Goal: Task Accomplishment & Management: Complete application form

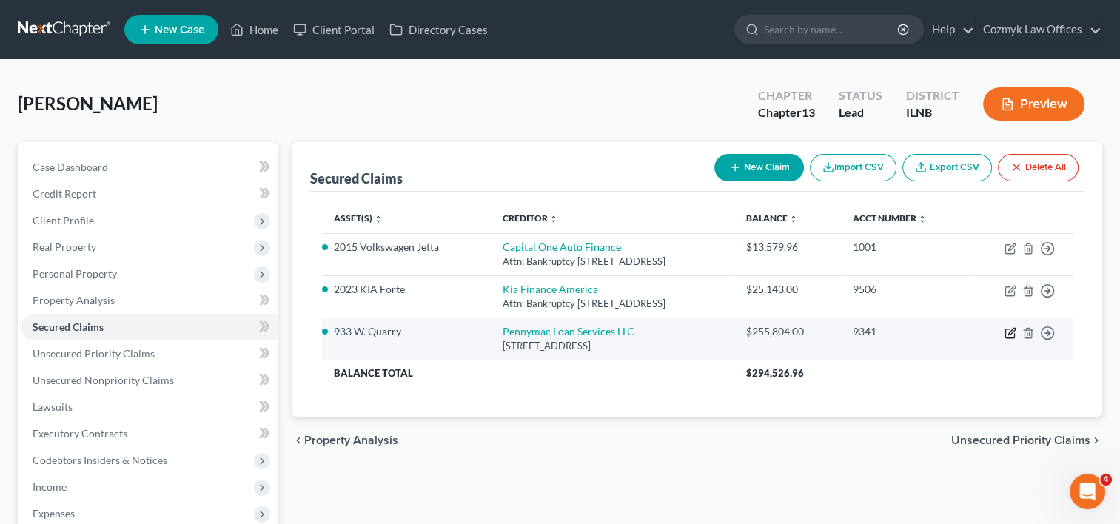
click at [1005, 329] on icon "button" at bounding box center [1011, 333] width 12 height 12
select select "4"
select select "0"
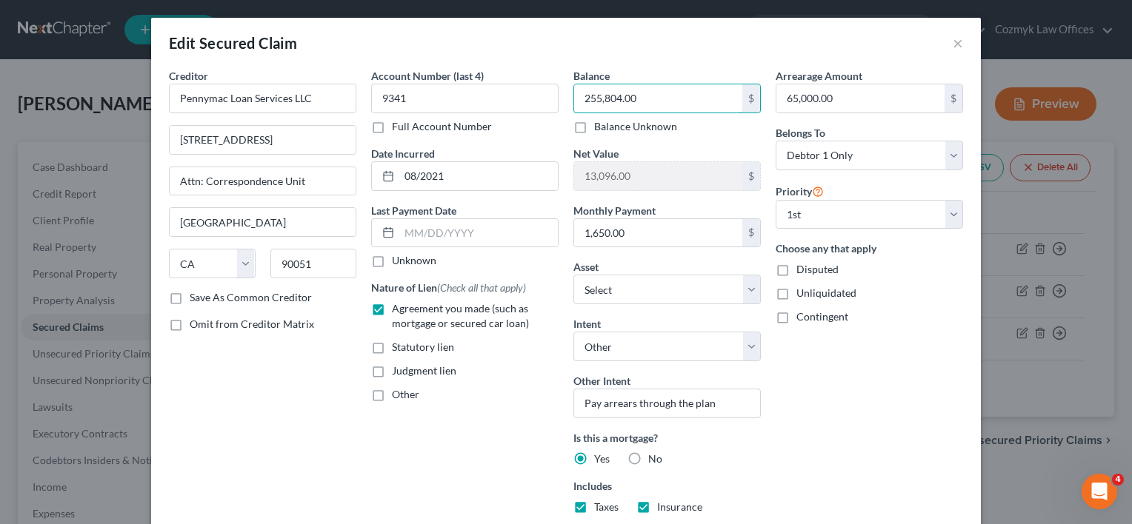
paste input "68,683"
type input "268,683"
click at [791, 99] on input "65,000.00" at bounding box center [860, 98] width 168 height 28
click at [791, 98] on input "65,000.00" at bounding box center [860, 98] width 168 height 28
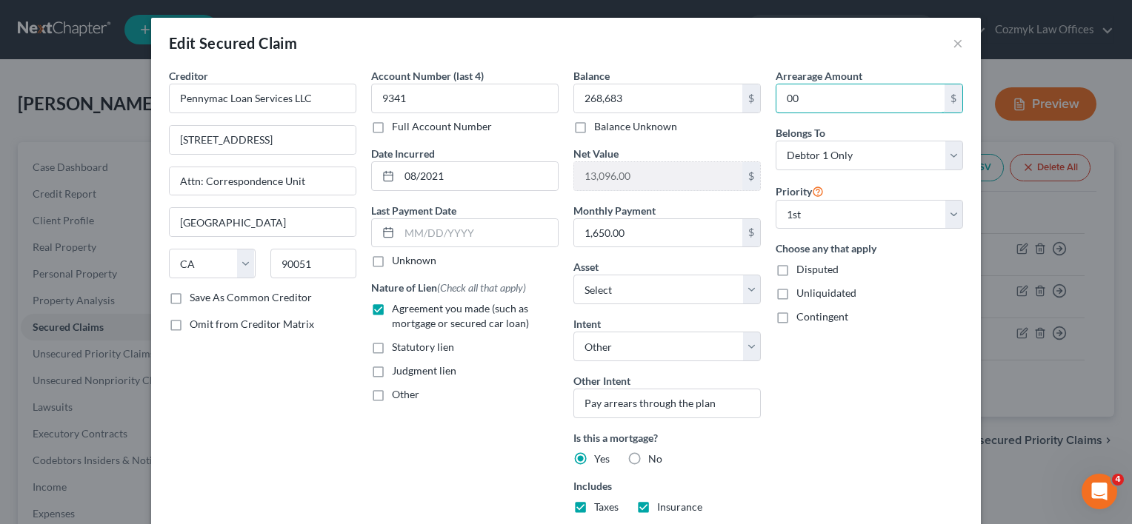
type input "0"
type input "70,000"
click at [883, 385] on div "Arrearage Amount 70,000 $ Belongs To * Select Debtor 1 Only Debtor 2 Only Debto…" at bounding box center [869, 346] width 202 height 556
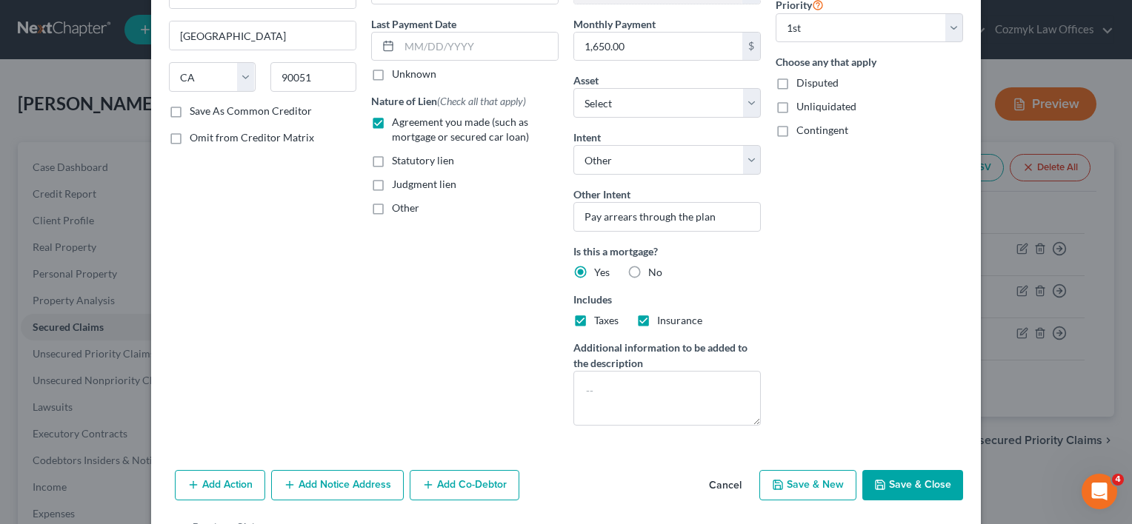
scroll to position [233, 0]
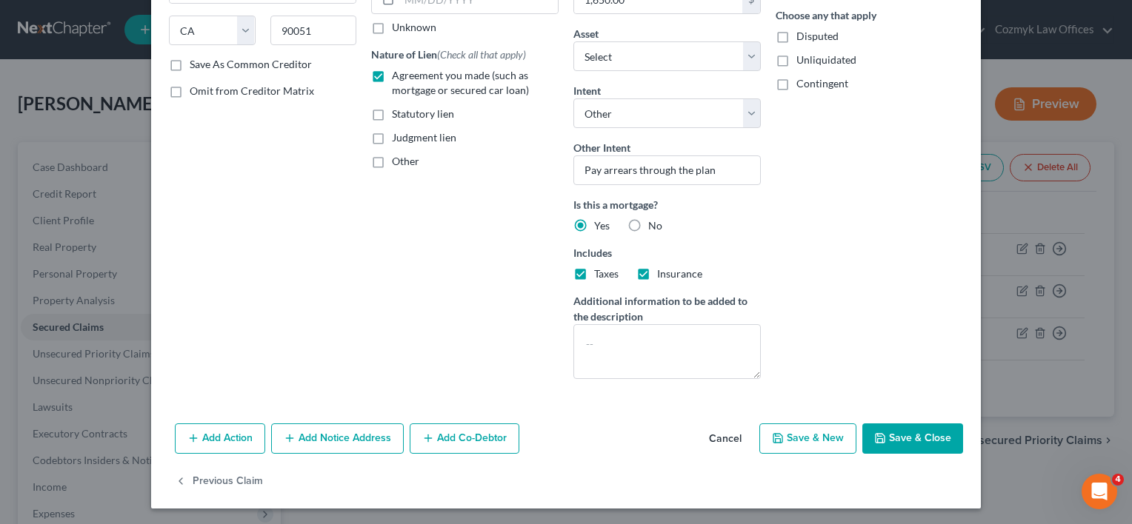
click at [884, 438] on button "Save & Close" at bounding box center [912, 439] width 101 height 31
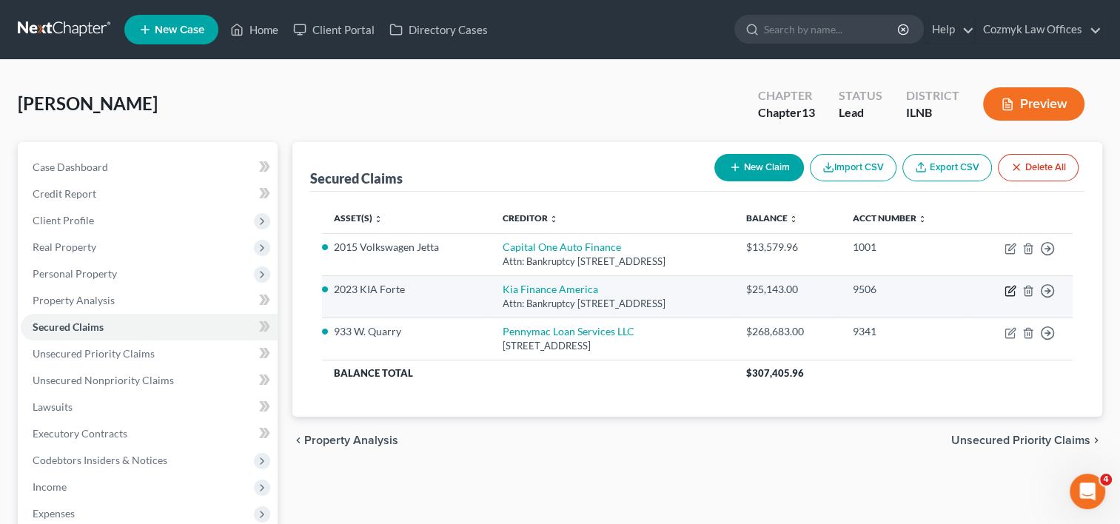
click at [1012, 293] on icon "button" at bounding box center [1011, 291] width 12 height 12
select select "4"
select select "0"
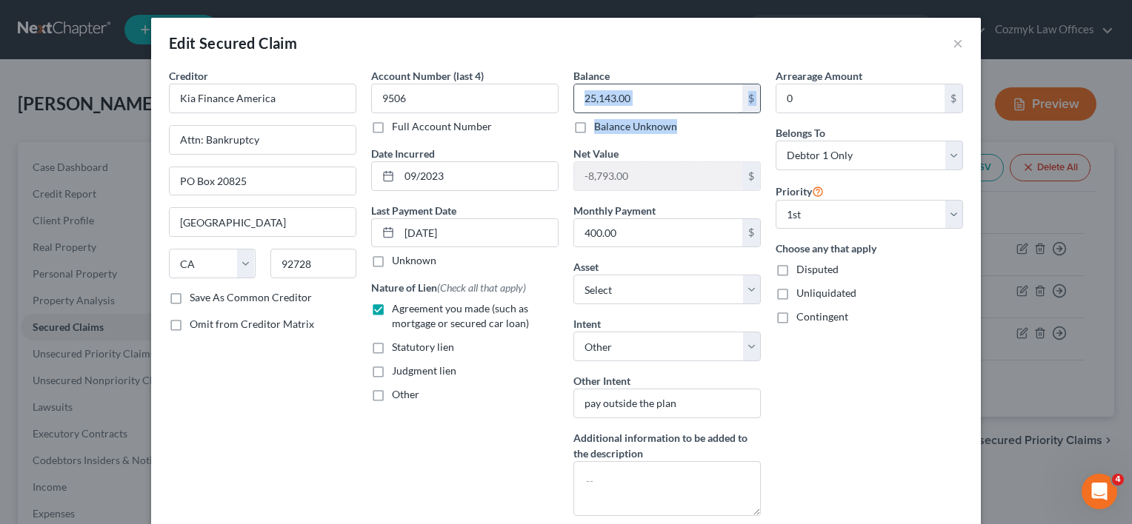
drag, startPoint x: 681, startPoint y: 113, endPoint x: 572, endPoint y: 103, distance: 110.0
click at [573, 103] on div "25,143.00 $ Balance Unknown" at bounding box center [666, 109] width 187 height 50
click at [641, 101] on input "25,143.00" at bounding box center [658, 98] width 168 height 28
click at [643, 98] on input "25,143.00" at bounding box center [658, 98] width 168 height 28
drag, startPoint x: 643, startPoint y: 98, endPoint x: 567, endPoint y: 92, distance: 75.8
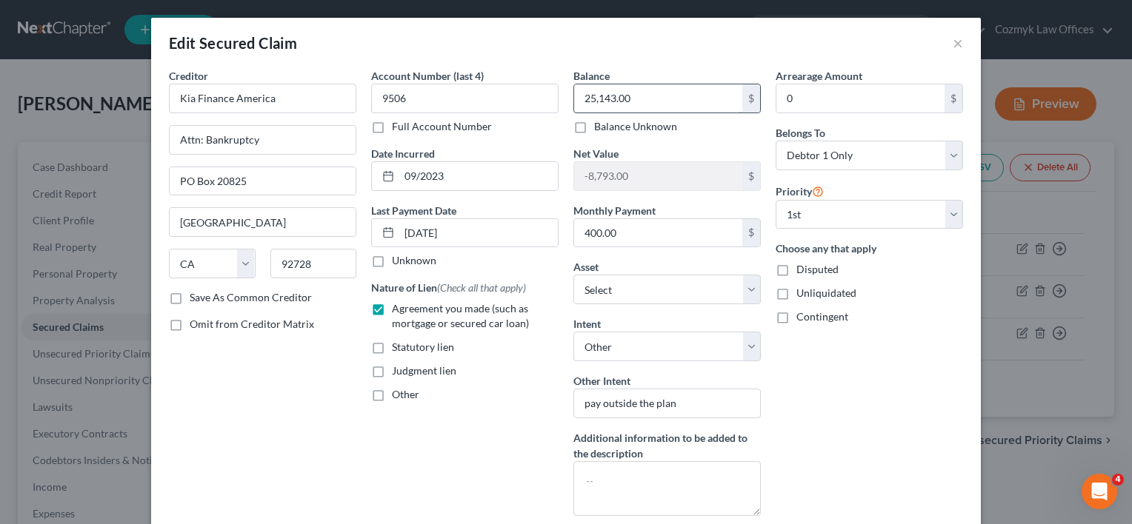
click at [573, 92] on div "25,143.00 $" at bounding box center [666, 99] width 187 height 30
paste input "text"
type input "25,143"
click at [852, 412] on div "Arrearage Amount 0 $ Belongs To * Select Debtor 1 Only Debtor 2 Only Debtor 1 A…" at bounding box center [869, 298] width 202 height 460
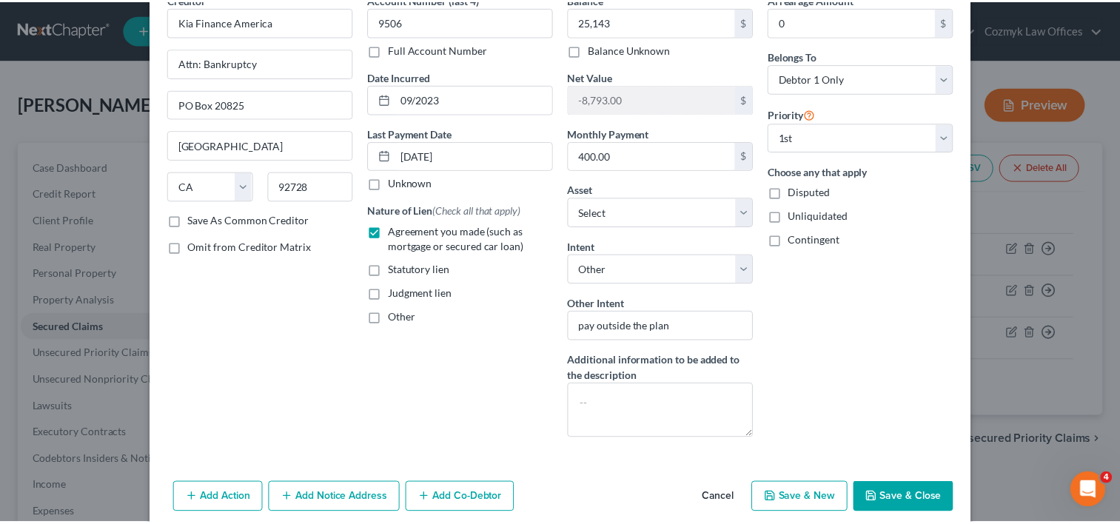
scroll to position [137, 0]
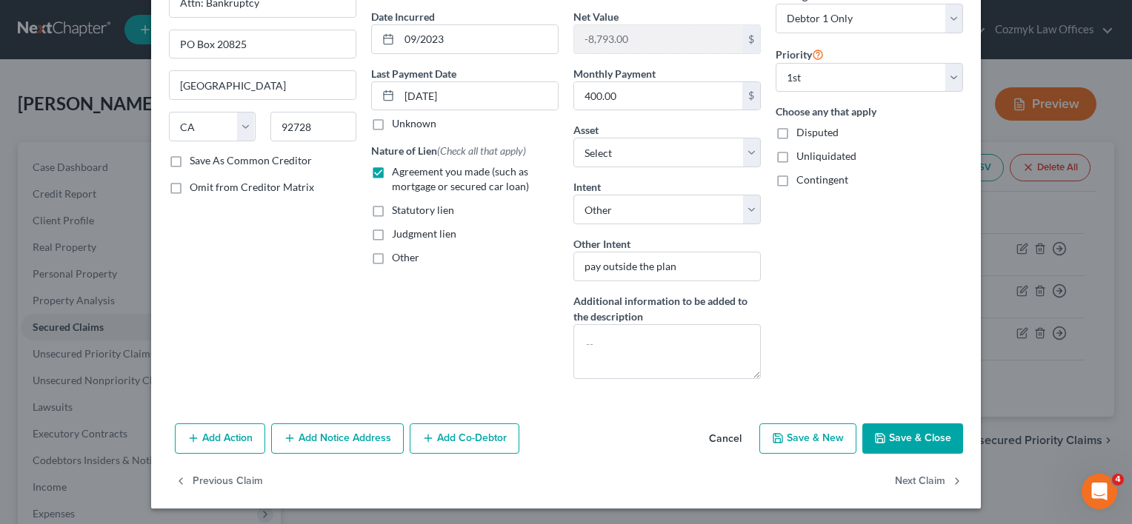
click at [898, 434] on button "Save & Close" at bounding box center [912, 439] width 101 height 31
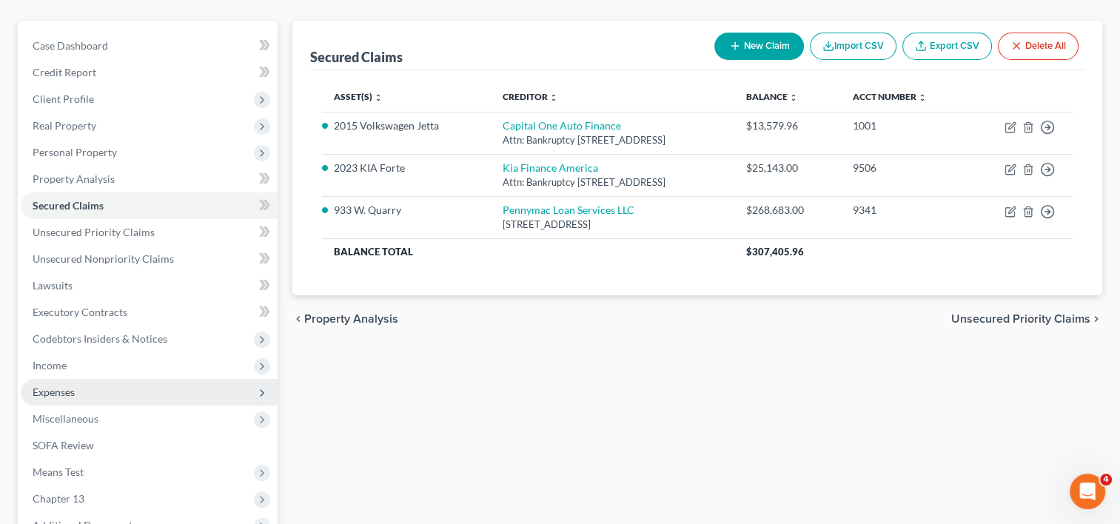
scroll to position [222, 0]
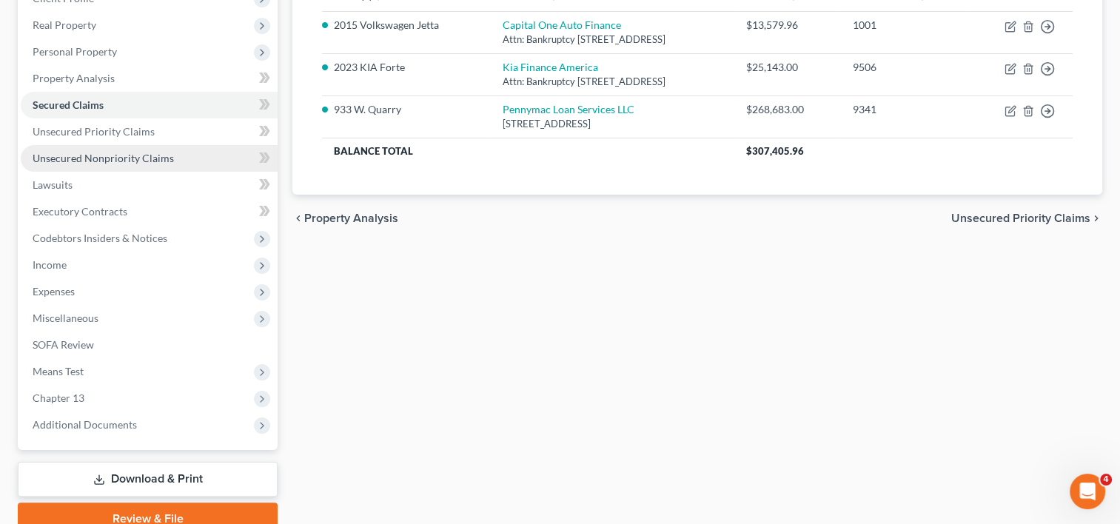
click at [111, 156] on span "Unsecured Nonpriority Claims" at bounding box center [103, 158] width 141 height 13
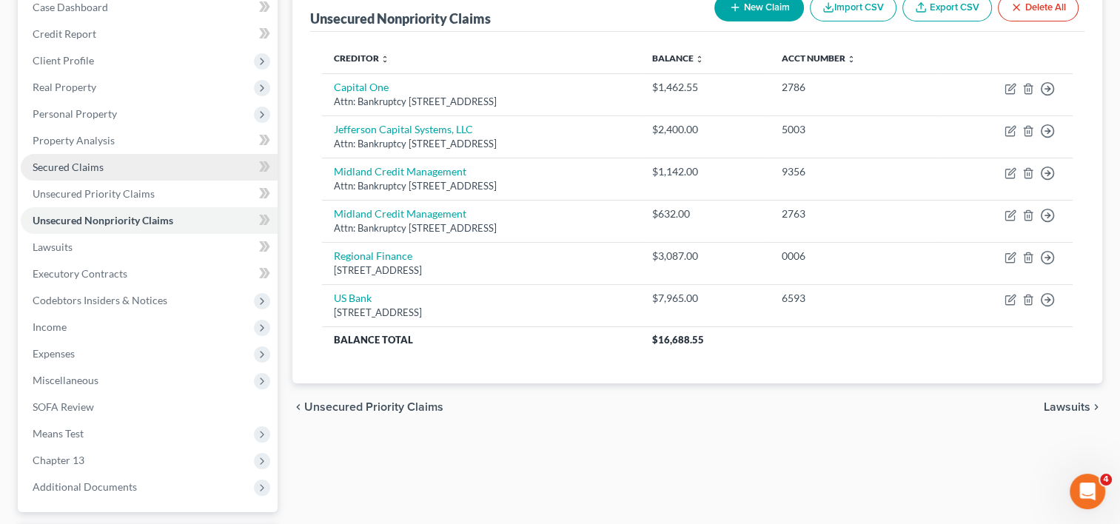
scroll to position [74, 0]
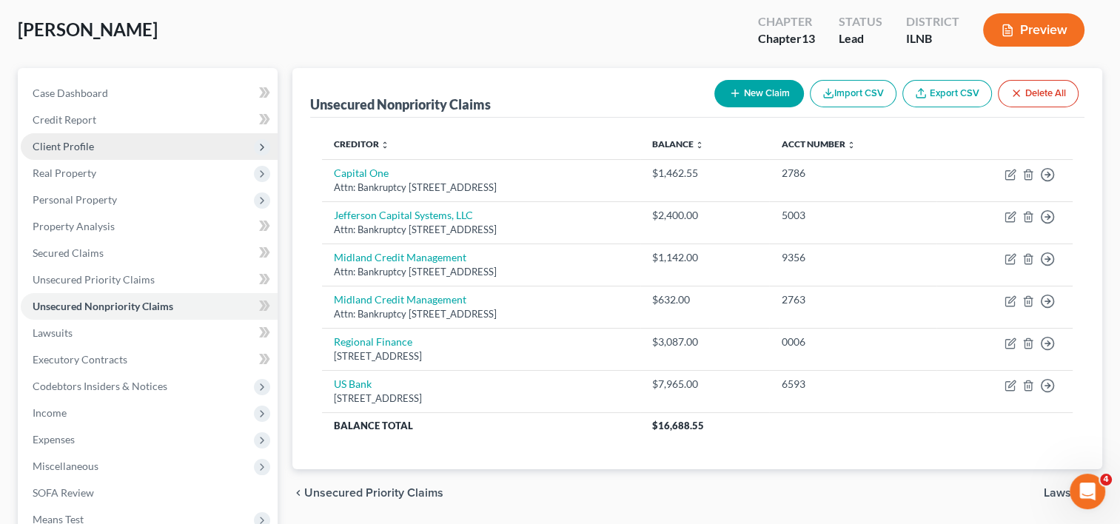
click at [80, 147] on span "Client Profile" at bounding box center [63, 146] width 61 height 13
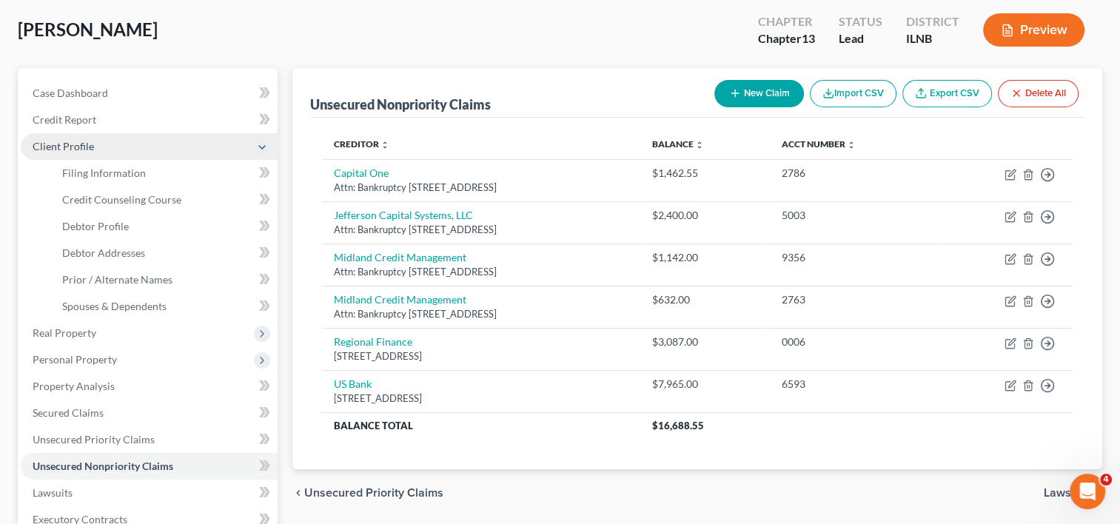
click at [76, 151] on span "Client Profile" at bounding box center [63, 146] width 61 height 13
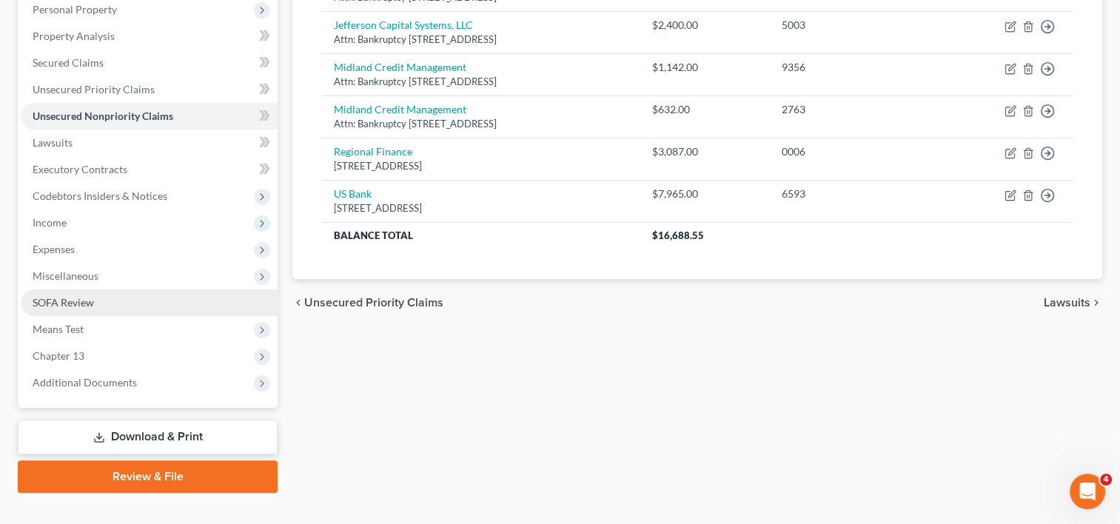
scroll to position [288, 0]
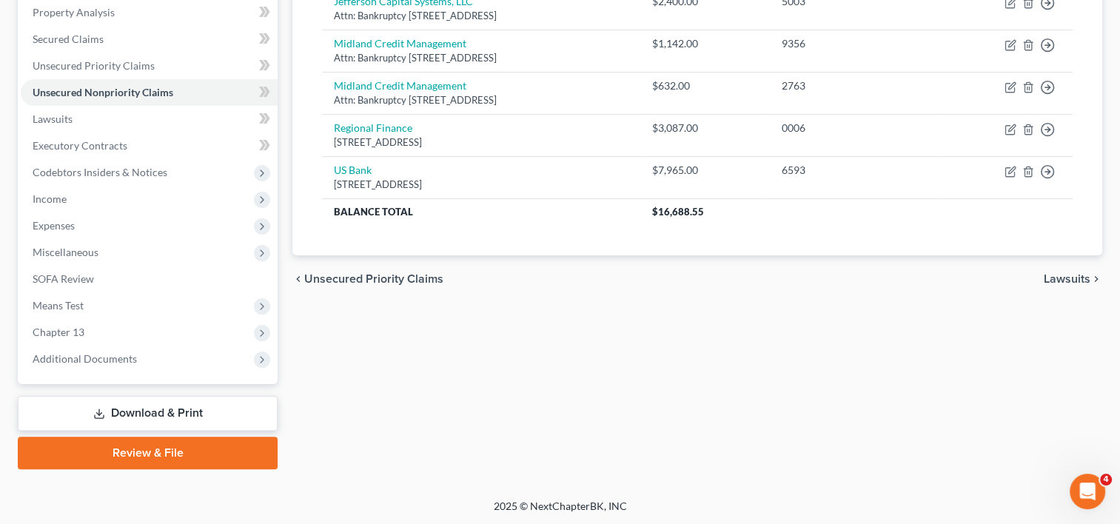
click at [164, 410] on link "Download & Print" at bounding box center [148, 413] width 260 height 35
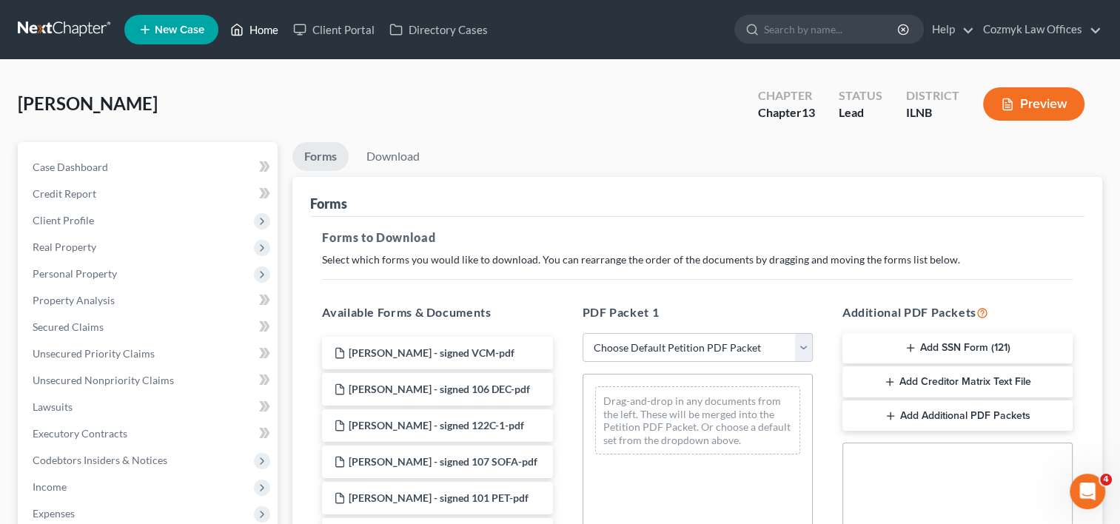
click at [243, 29] on icon at bounding box center [238, 29] width 10 height 11
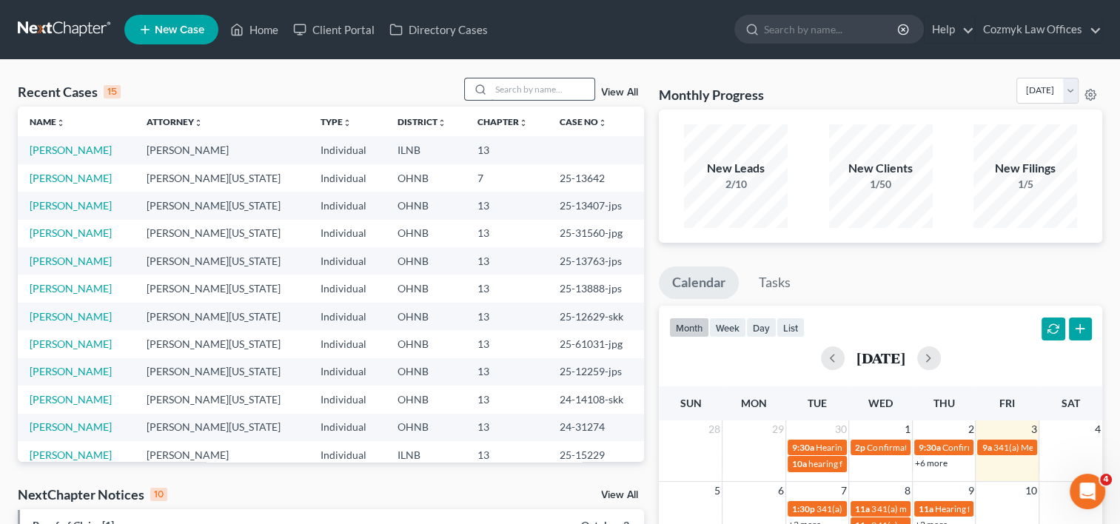
click at [512, 93] on input "search" at bounding box center [543, 88] width 104 height 21
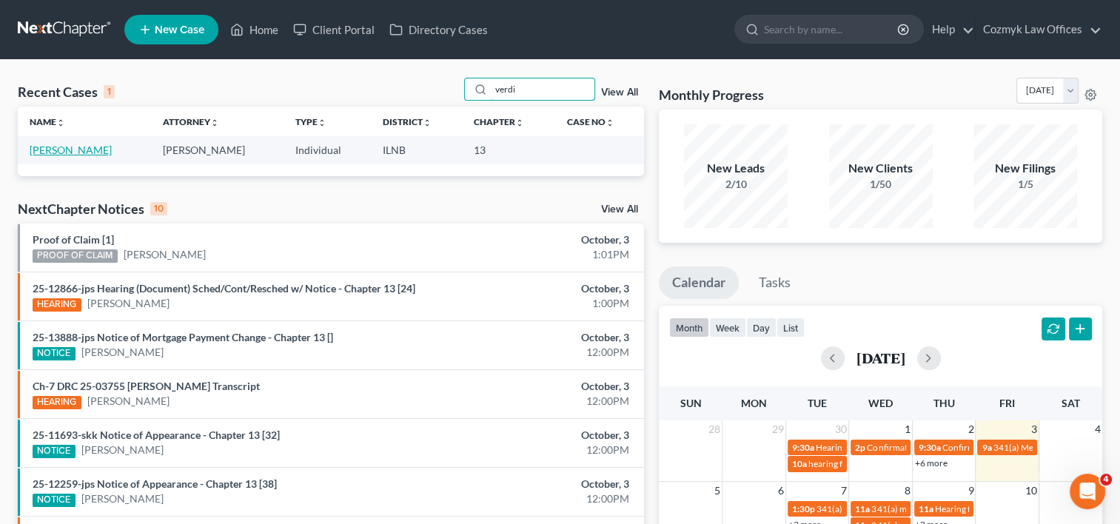
type input "verdi"
click at [60, 147] on link "[PERSON_NAME]" at bounding box center [71, 150] width 82 height 13
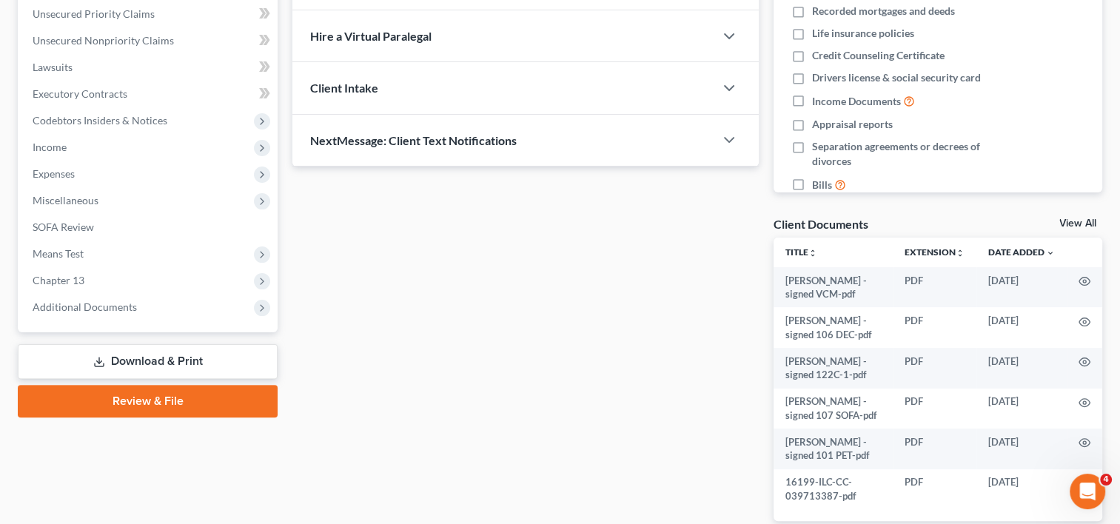
scroll to position [429, 0]
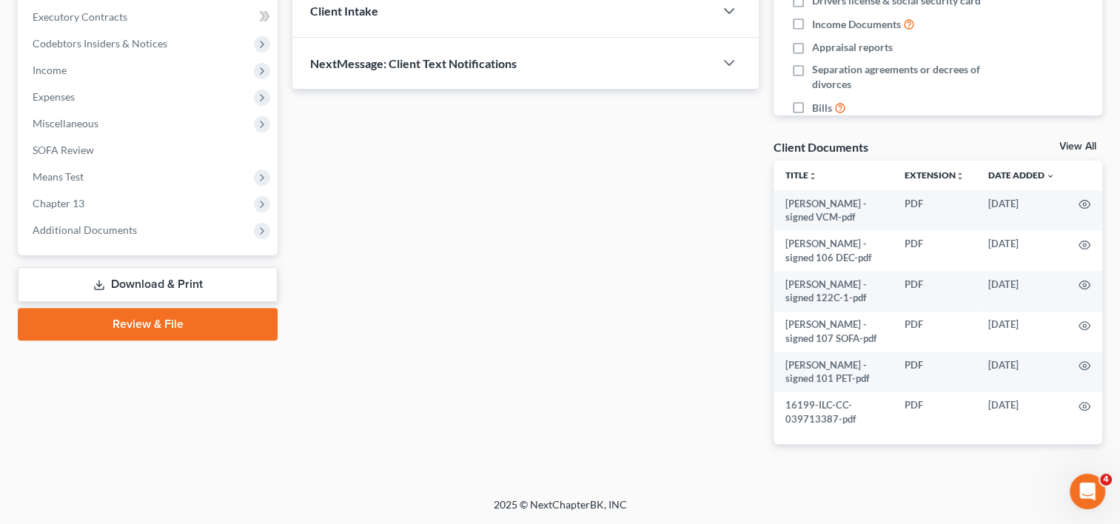
click at [176, 277] on link "Download & Print" at bounding box center [148, 284] width 260 height 35
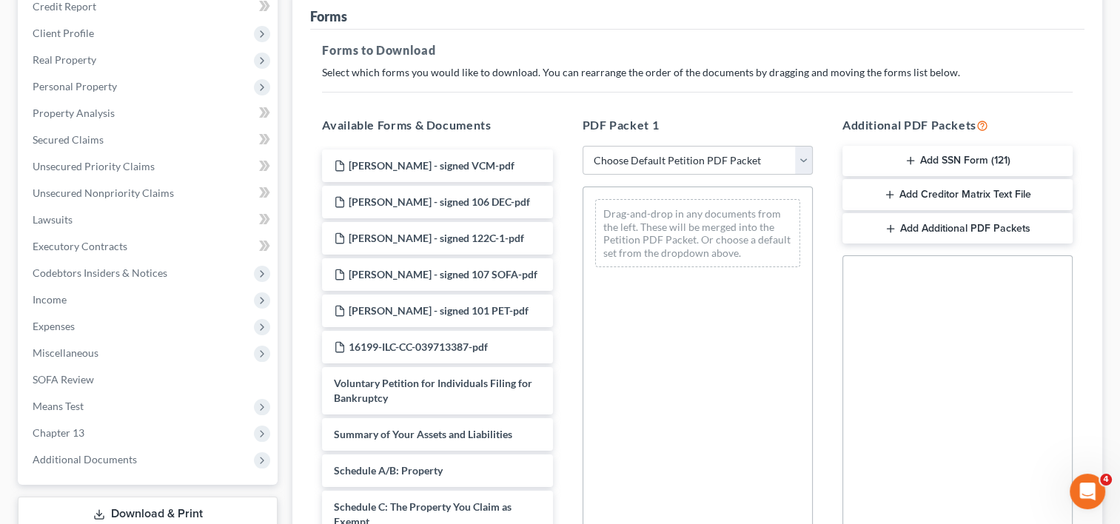
scroll to position [222, 0]
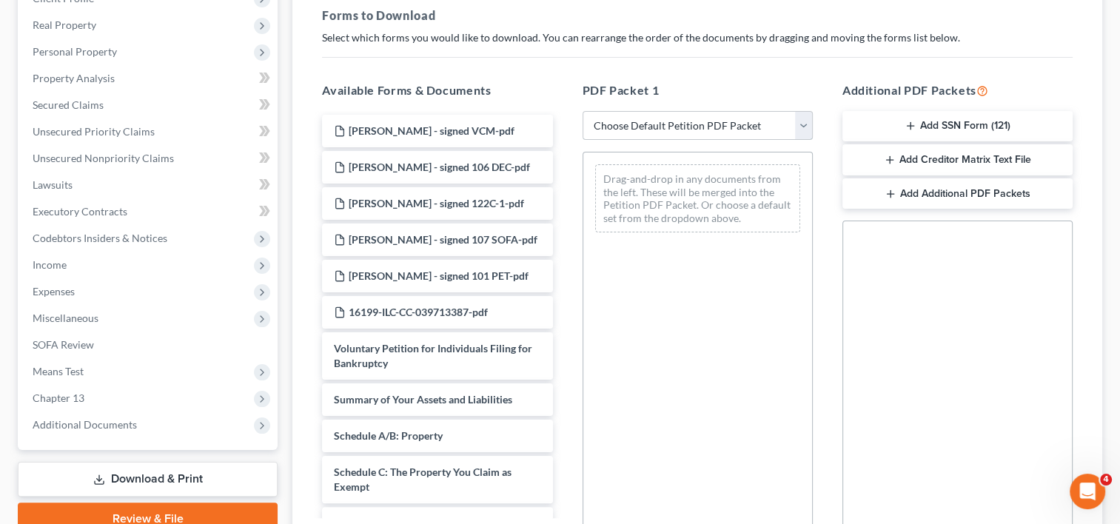
click at [806, 123] on select "Choose Default Petition PDF Packet Complete Bankruptcy Petition (all forms and …" at bounding box center [698, 126] width 230 height 30
select select "1"
click at [588, 111] on select "Choose Default Petition PDF Packet Complete Bankruptcy Petition (all forms and …" at bounding box center [698, 126] width 230 height 30
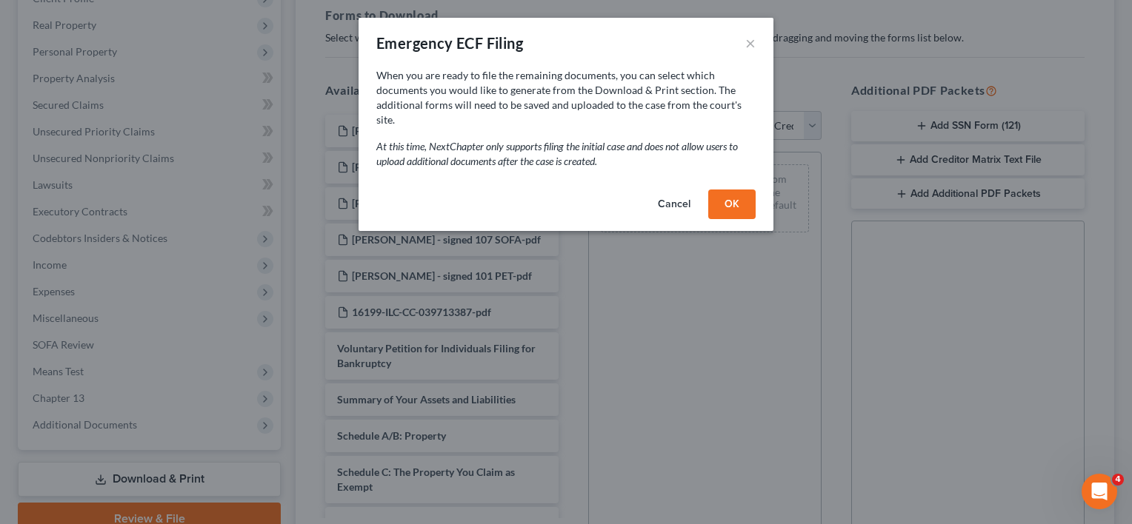
click at [732, 190] on button "OK" at bounding box center [731, 205] width 47 height 30
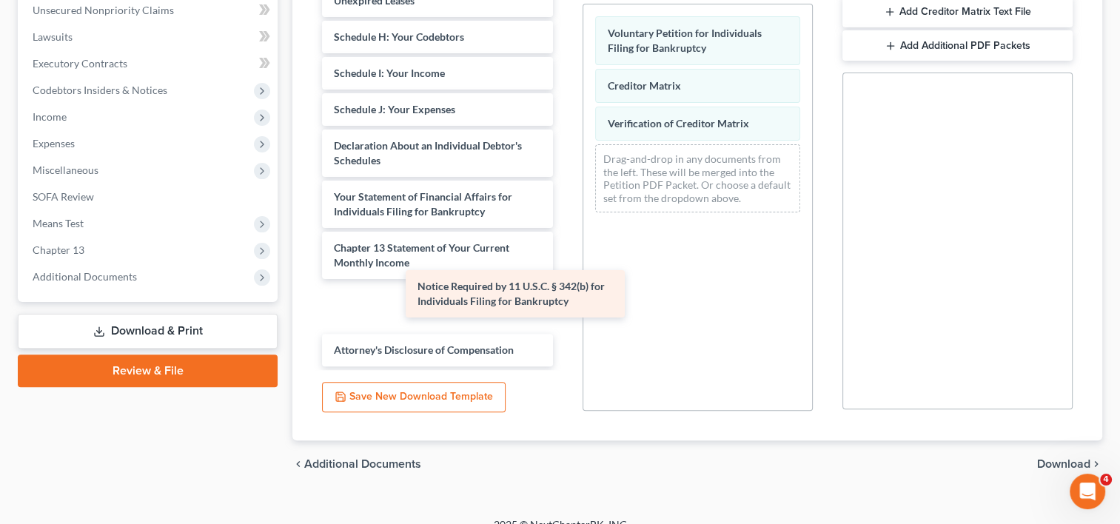
scroll to position [463, 0]
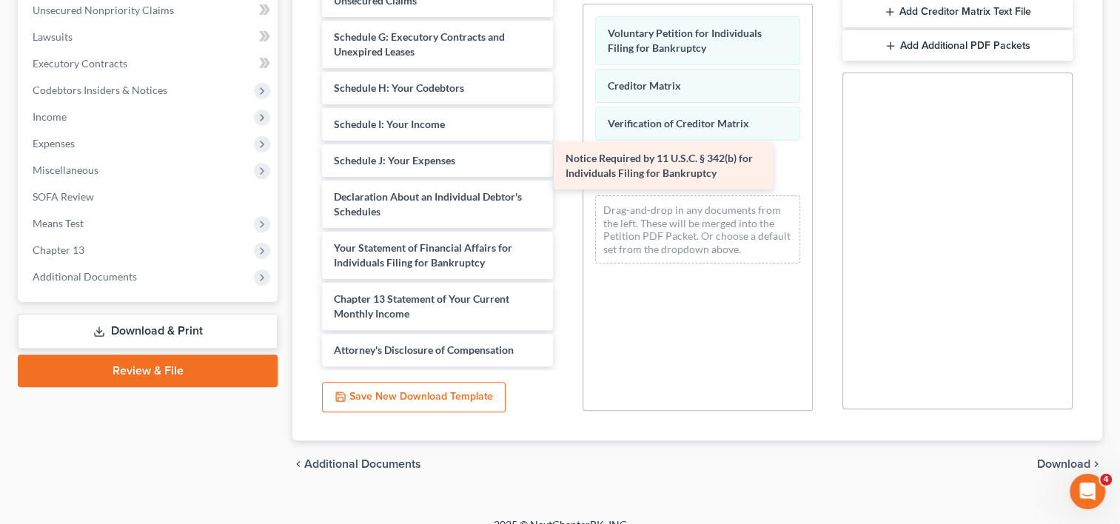
drag, startPoint x: 480, startPoint y: 307, endPoint x: 711, endPoint y: 167, distance: 270.1
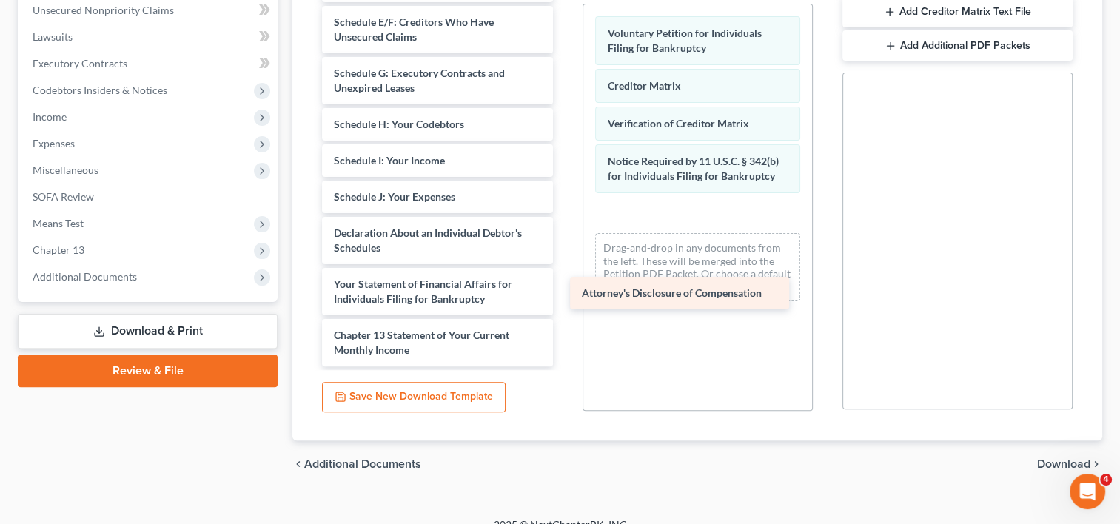
scroll to position [427, 0]
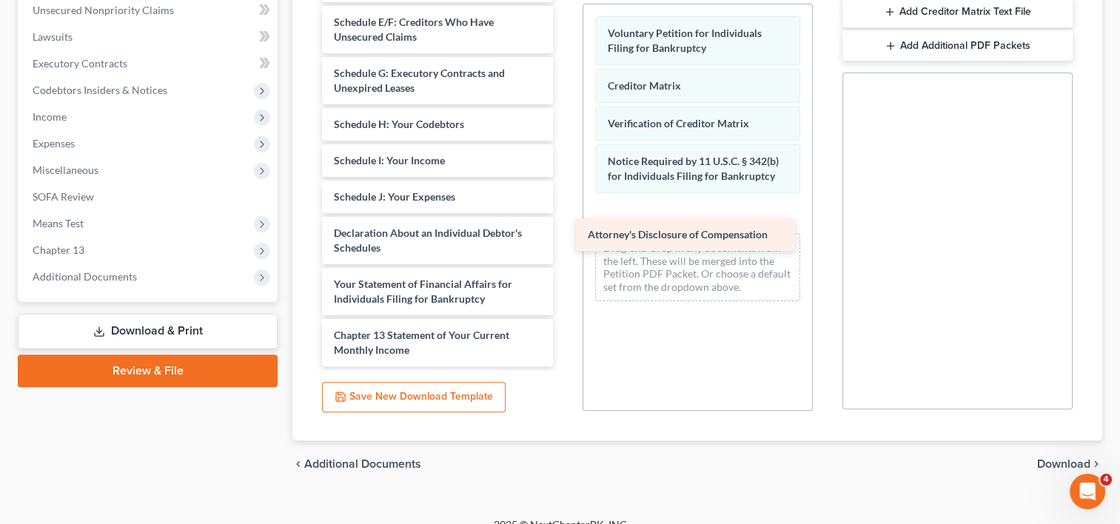
drag, startPoint x: 456, startPoint y: 349, endPoint x: 707, endPoint y: 233, distance: 276.3
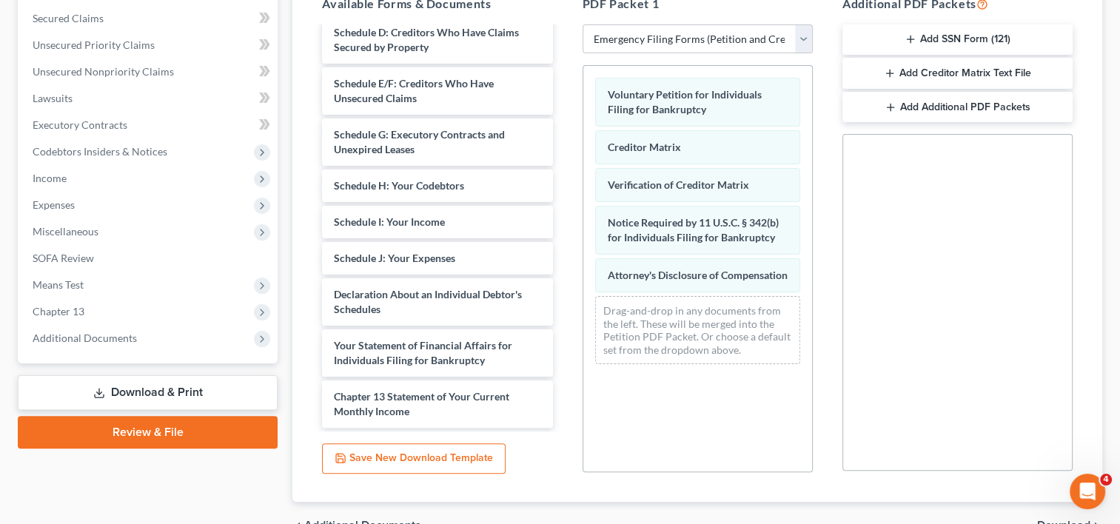
scroll to position [222, 0]
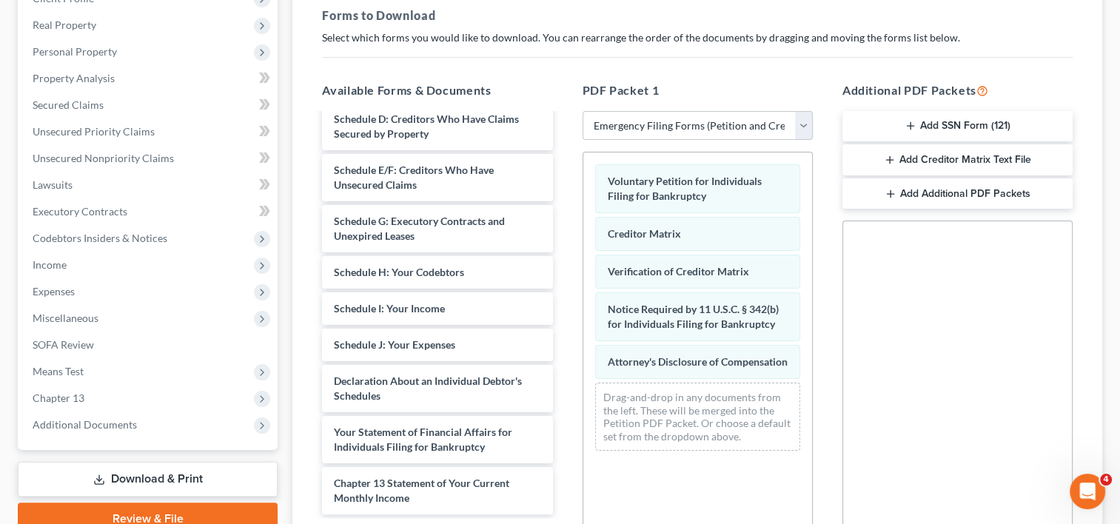
click at [985, 130] on button "Add SSN Form (121)" at bounding box center [958, 126] width 230 height 31
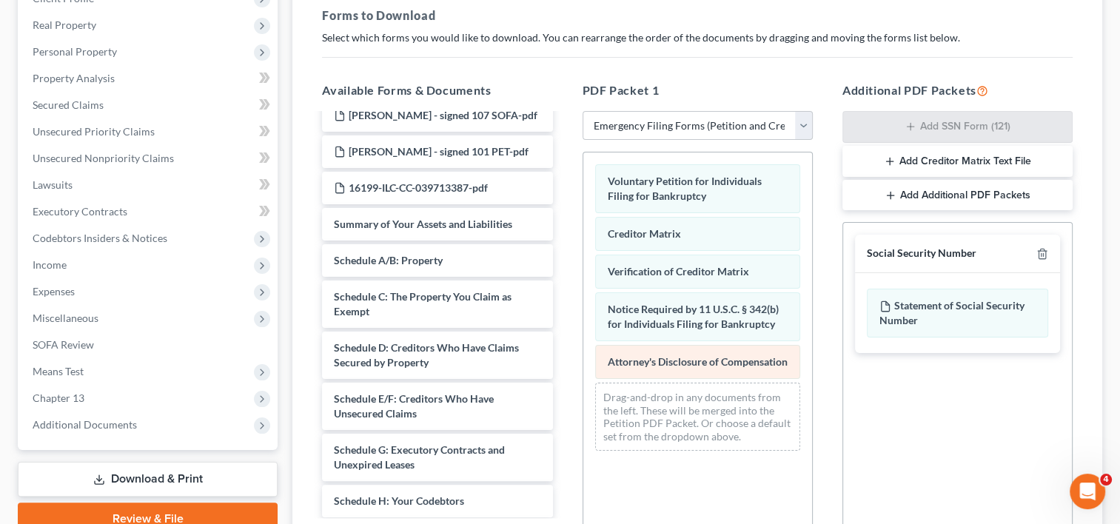
scroll to position [148, 0]
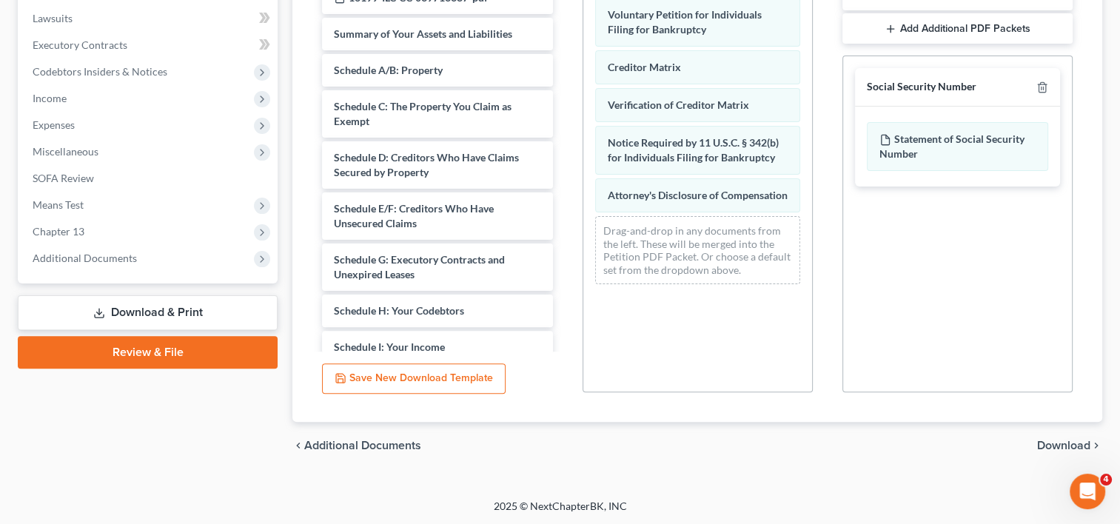
click at [1053, 444] on span "Download" at bounding box center [1063, 446] width 53 height 12
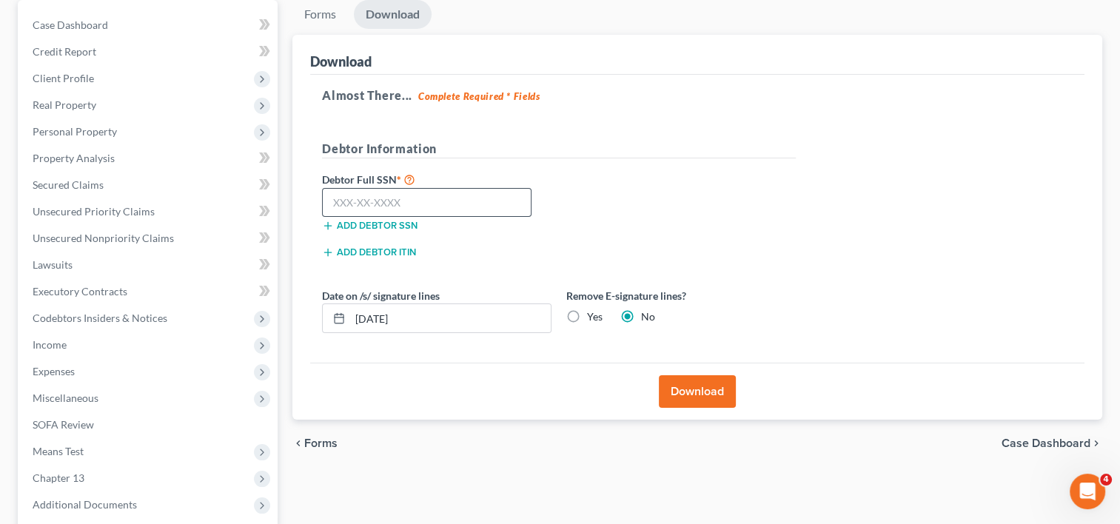
scroll to position [140, 0]
click at [485, 197] on input "text" at bounding box center [427, 205] width 210 height 30
click at [465, 204] on input "text" at bounding box center [427, 205] width 210 height 30
click at [455, 204] on input "text" at bounding box center [427, 205] width 210 height 30
type input "360-82-9267"
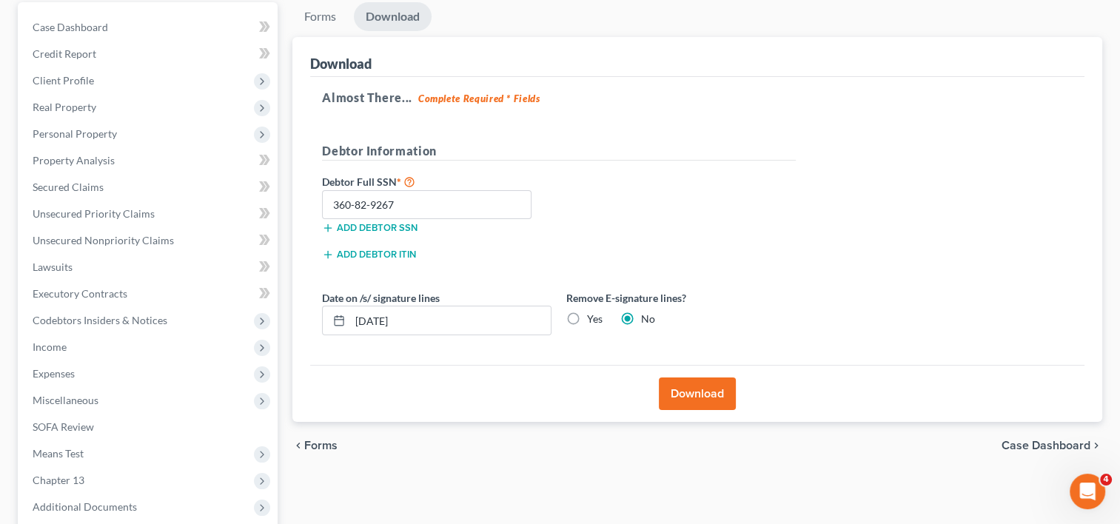
click at [699, 390] on button "Download" at bounding box center [697, 394] width 77 height 33
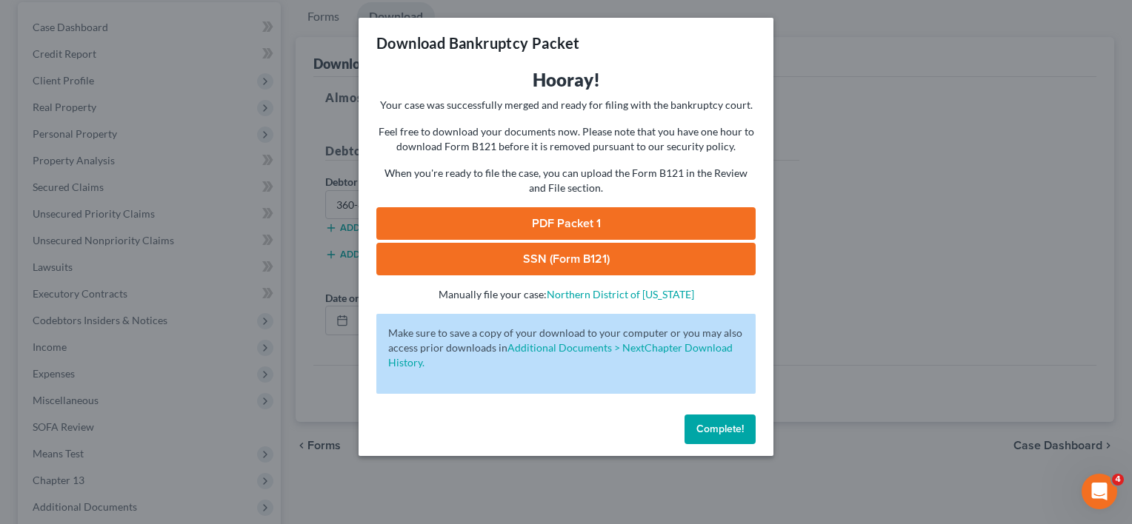
click at [558, 225] on link "PDF Packet 1" at bounding box center [565, 223] width 379 height 33
click at [600, 257] on link "SSN (Form B121)" at bounding box center [565, 259] width 379 height 33
drag, startPoint x: 705, startPoint y: 424, endPoint x: 215, endPoint y: 325, distance: 500.0
click at [705, 424] on span "Complete!" at bounding box center [719, 429] width 47 height 13
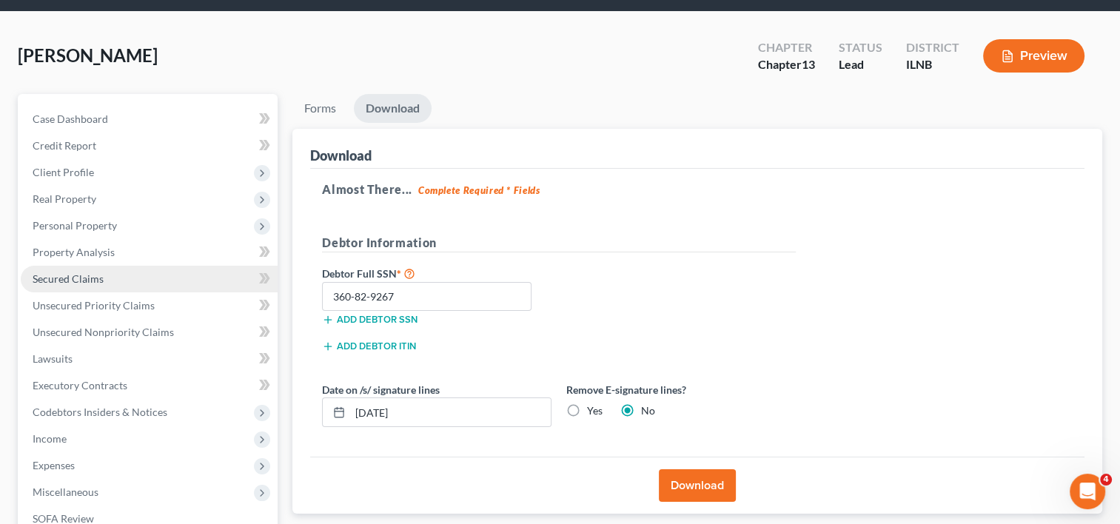
scroll to position [74, 0]
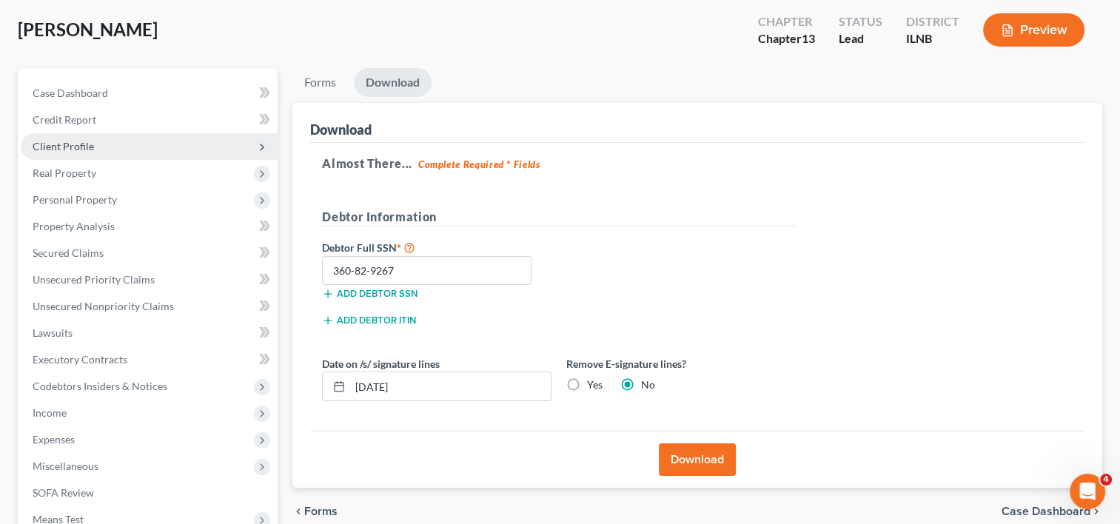
click at [68, 141] on span "Client Profile" at bounding box center [63, 146] width 61 height 13
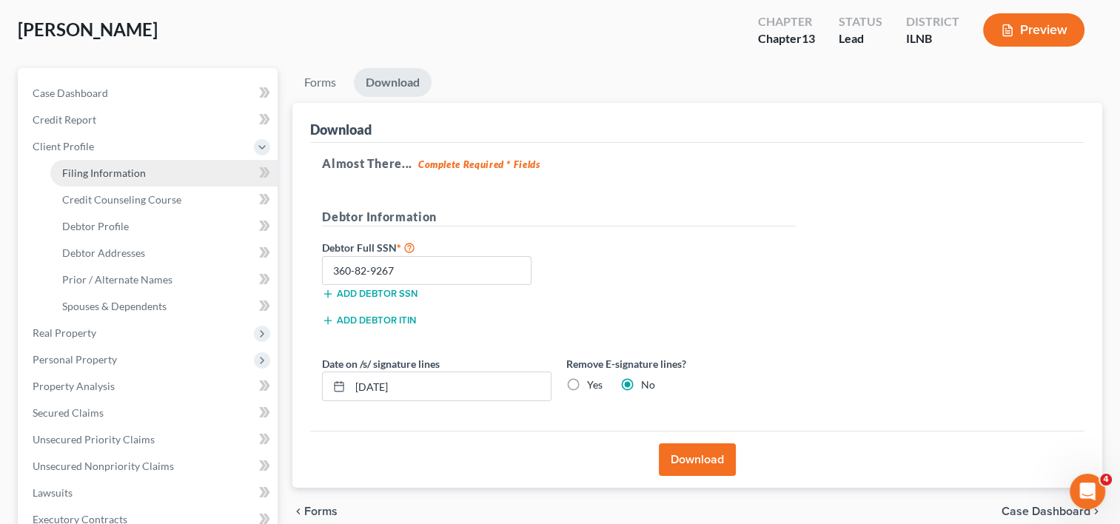
click at [113, 172] on span "Filing Information" at bounding box center [104, 173] width 84 height 13
select select "1"
select select "0"
select select "3"
select select "25"
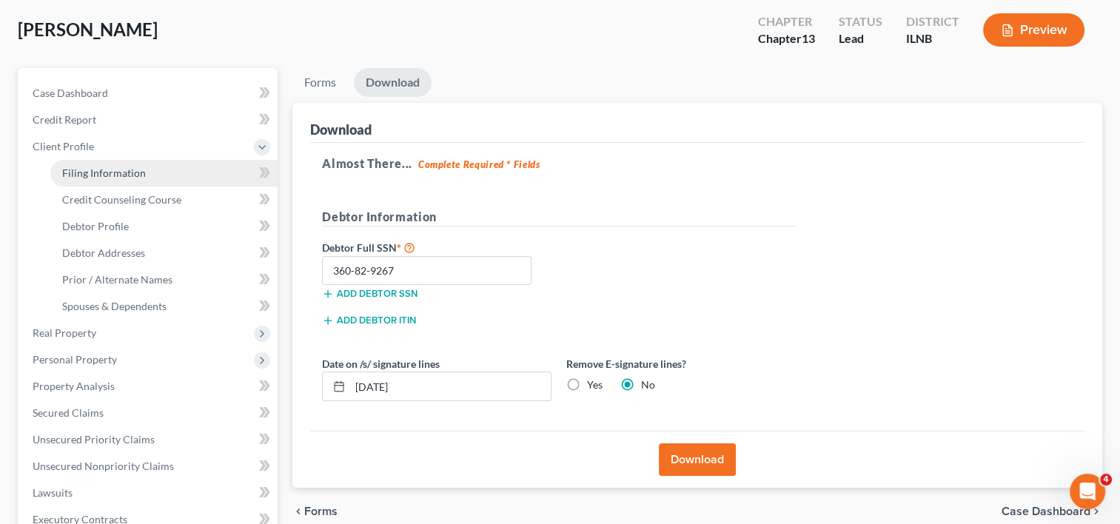
select select "2"
select select "0"
select select "14"
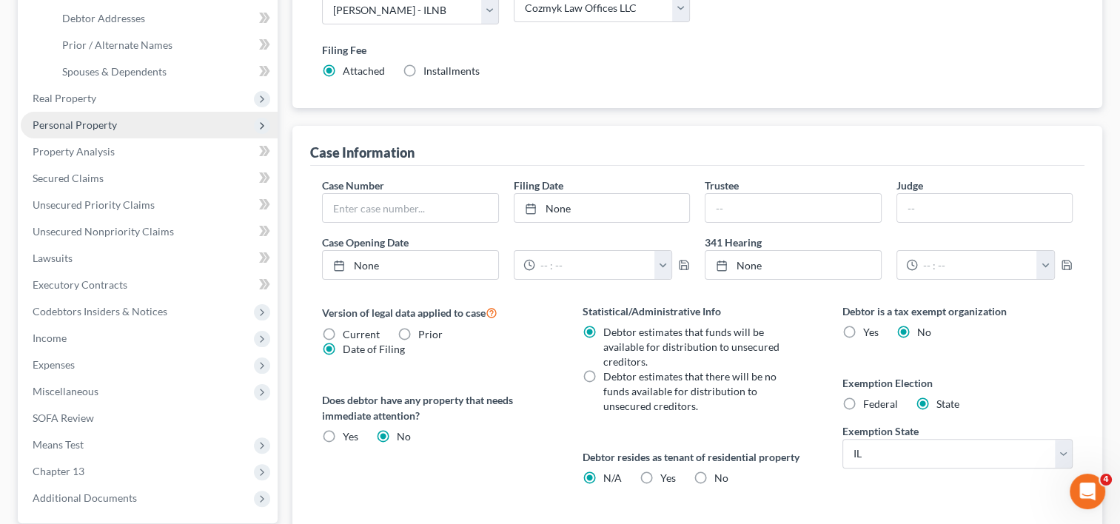
scroll to position [222, 0]
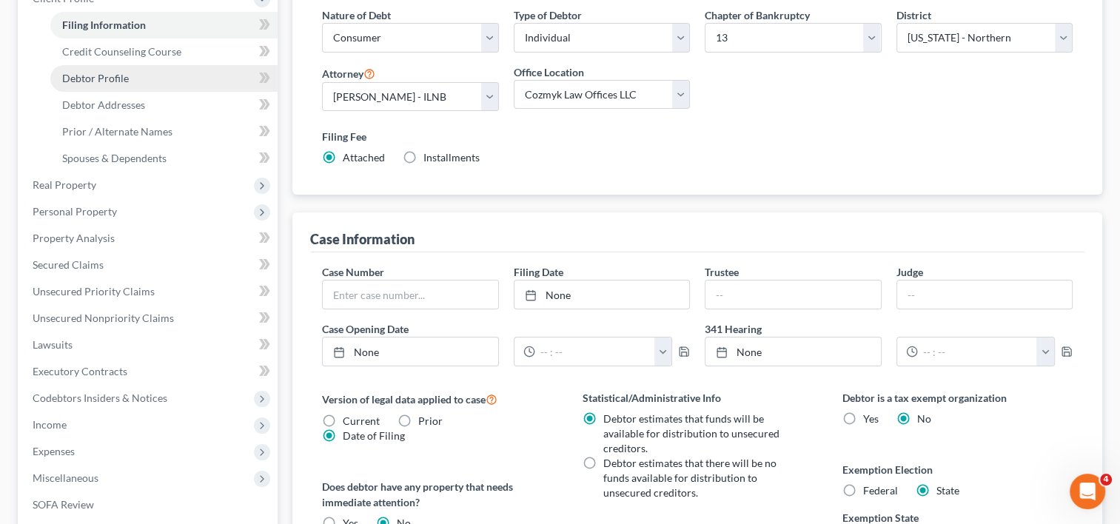
click at [117, 72] on span "Debtor Profile" at bounding box center [95, 78] width 67 height 13
select select "1"
select select "3"
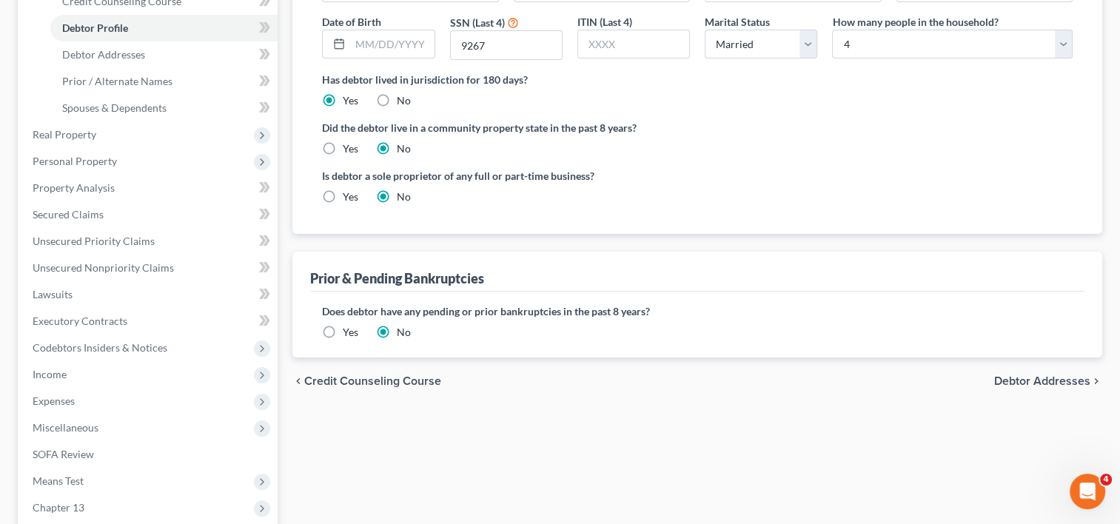
scroll to position [296, 0]
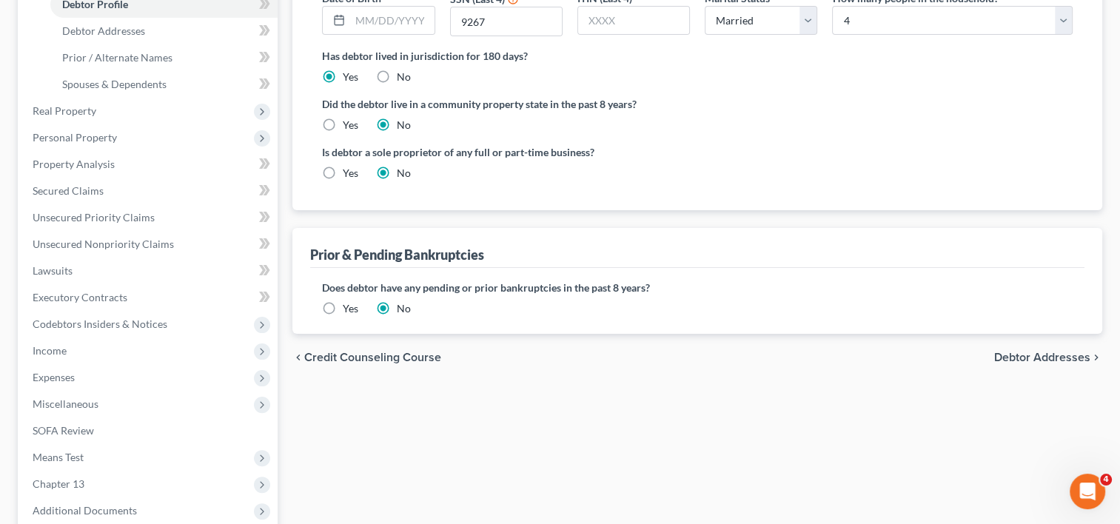
click at [343, 307] on label "Yes" at bounding box center [351, 308] width 16 height 15
click at [349, 307] on input "Yes" at bounding box center [354, 306] width 10 height 10
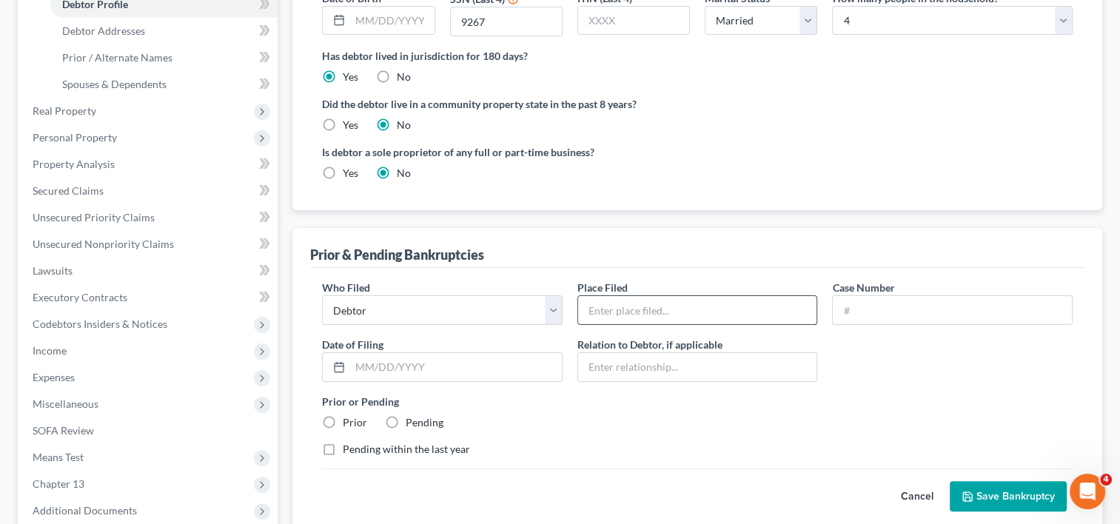
click at [626, 314] on input "text" at bounding box center [697, 310] width 239 height 28
type input "Northern District of [US_STATE]"
click at [939, 313] on input "text" at bounding box center [952, 310] width 239 height 28
click at [866, 313] on input "text" at bounding box center [952, 310] width 239 height 28
paste input "25-08289"
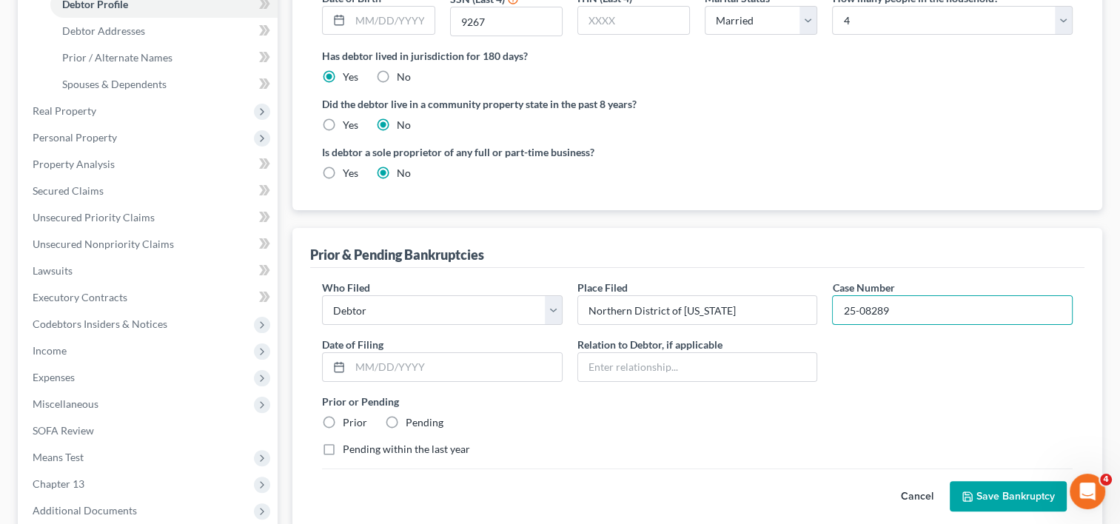
type input "25-08289"
click at [589, 410] on div "Prior or Pending Prior Pending" at bounding box center [698, 412] width 766 height 36
click at [470, 367] on input "text" at bounding box center [456, 367] width 212 height 28
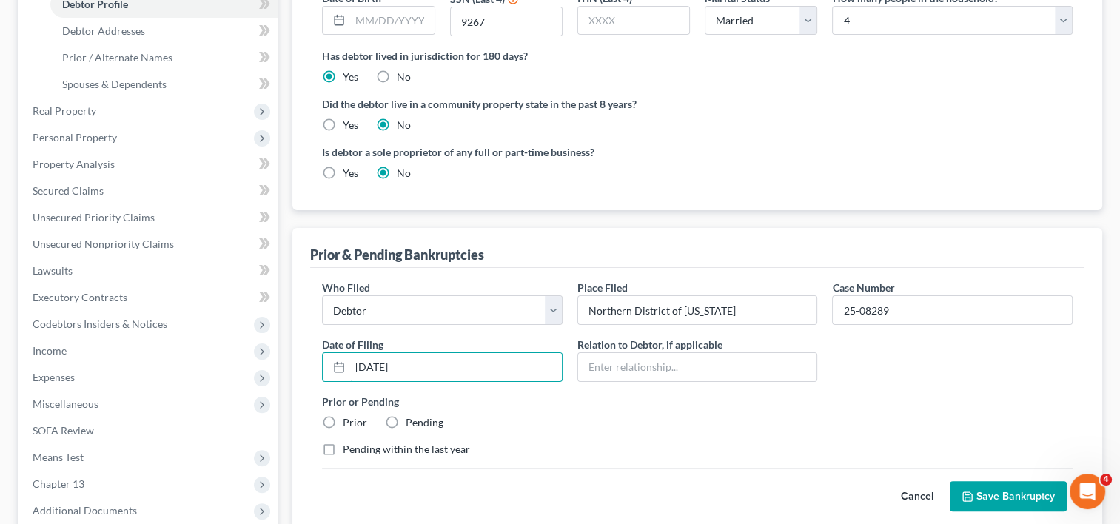
type input "[DATE]"
click at [343, 418] on label "Prior" at bounding box center [355, 422] width 24 height 15
click at [349, 418] on input "Prior" at bounding box center [354, 420] width 10 height 10
radio input "true"
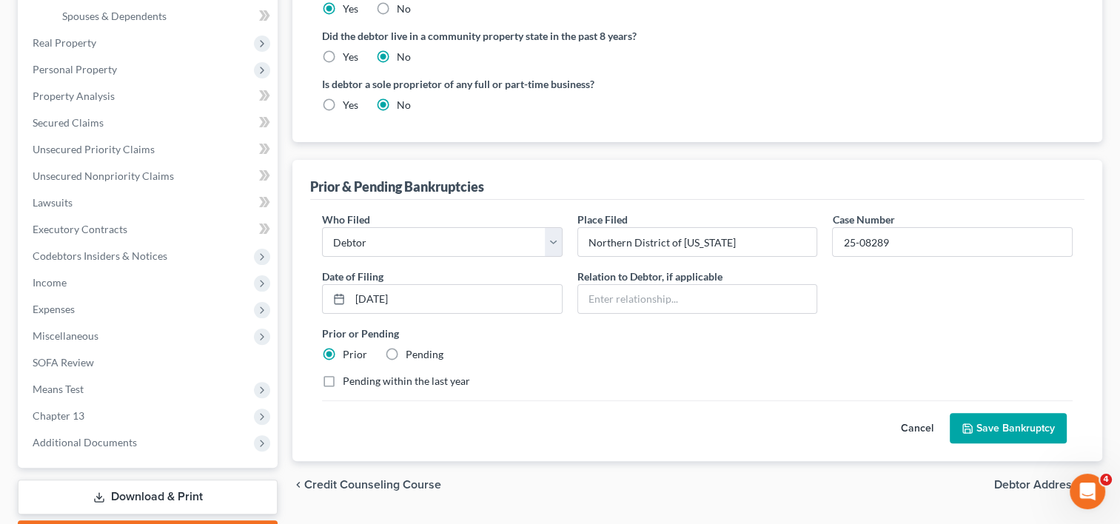
scroll to position [444, 0]
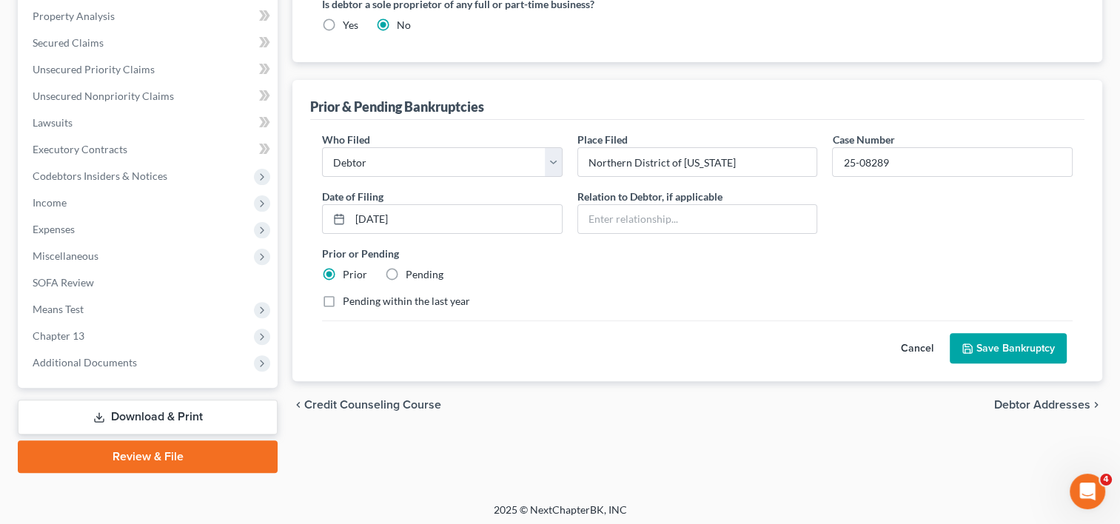
click at [343, 300] on label "Pending within the last year" at bounding box center [406, 301] width 127 height 15
click at [349, 300] on input "Pending within the last year" at bounding box center [354, 299] width 10 height 10
checkbox input "true"
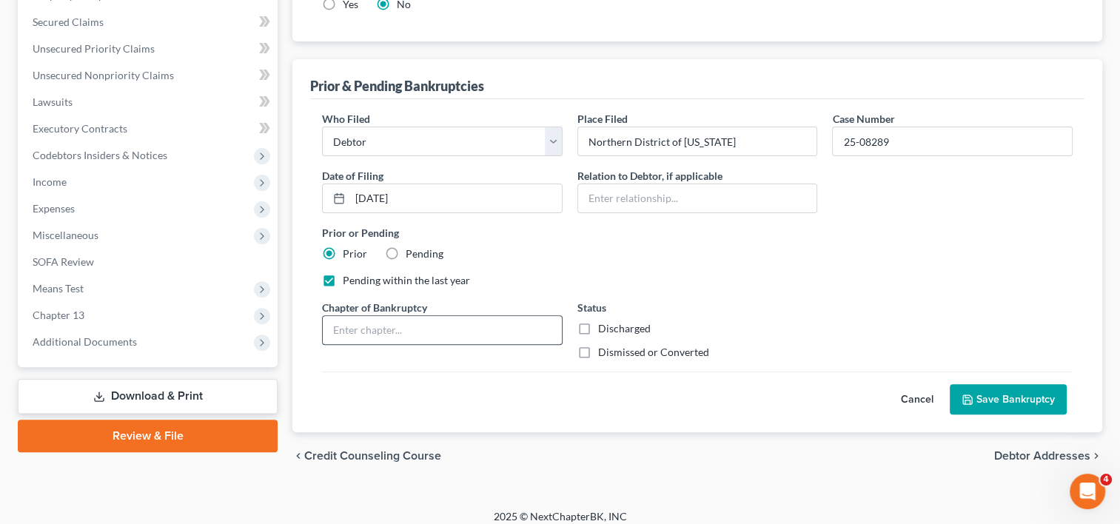
scroll to position [475, 0]
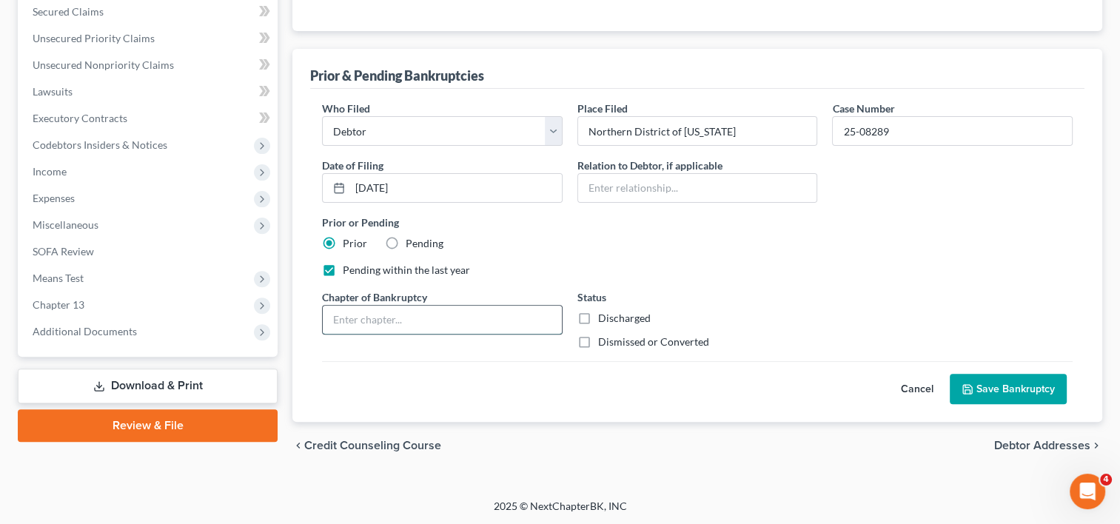
click at [464, 325] on input "text" at bounding box center [442, 320] width 239 height 28
type input "13"
click at [598, 339] on label "Dismissed or Converted" at bounding box center [653, 342] width 111 height 15
click at [604, 339] on input "Dismissed or Converted" at bounding box center [609, 340] width 10 height 10
checkbox input "true"
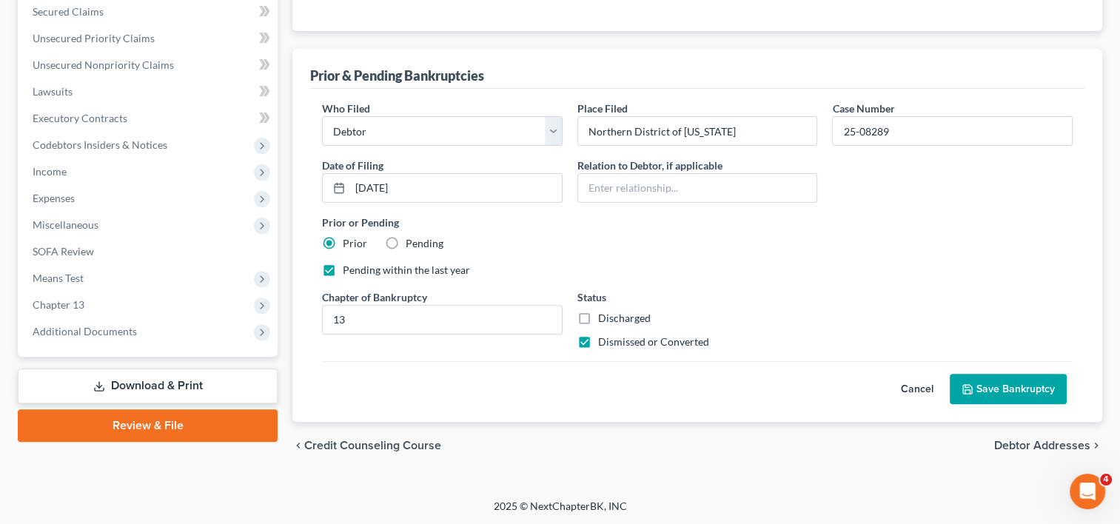
click at [1012, 386] on button "Save Bankruptcy" at bounding box center [1008, 389] width 117 height 31
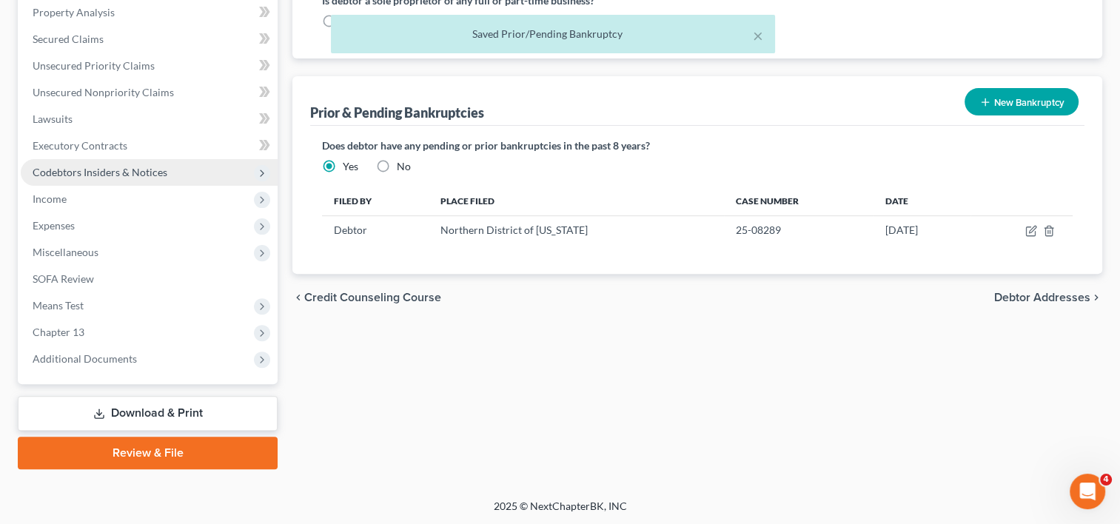
scroll to position [374, 0]
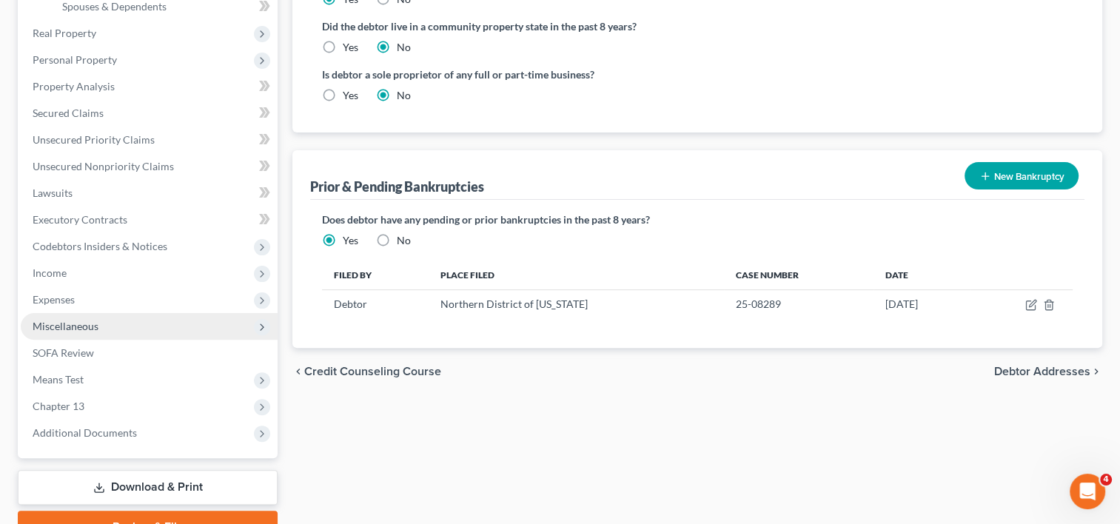
click at [94, 329] on span "Miscellaneous" at bounding box center [66, 326] width 66 height 13
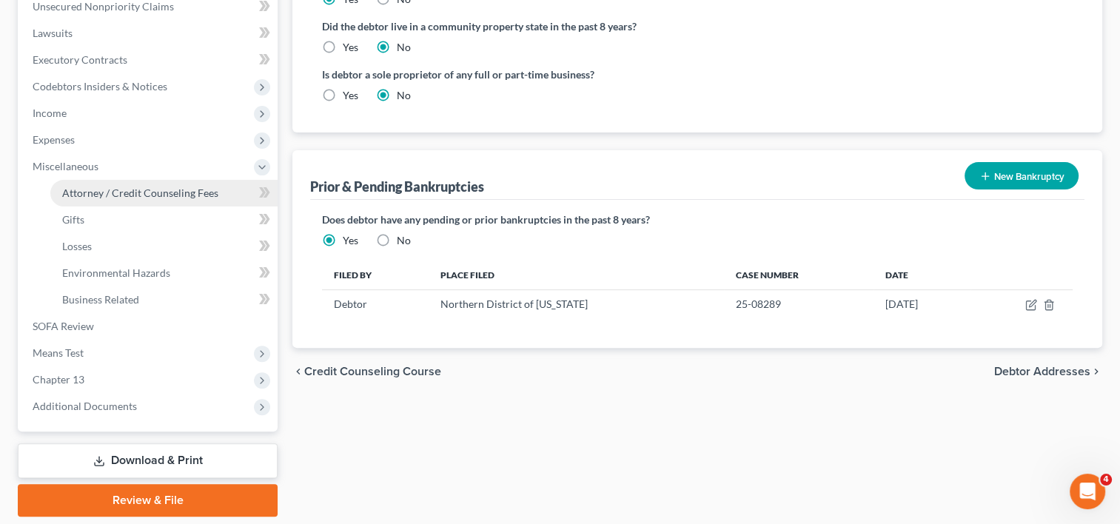
click at [140, 195] on span "Attorney / Credit Counseling Fees" at bounding box center [140, 193] width 156 height 13
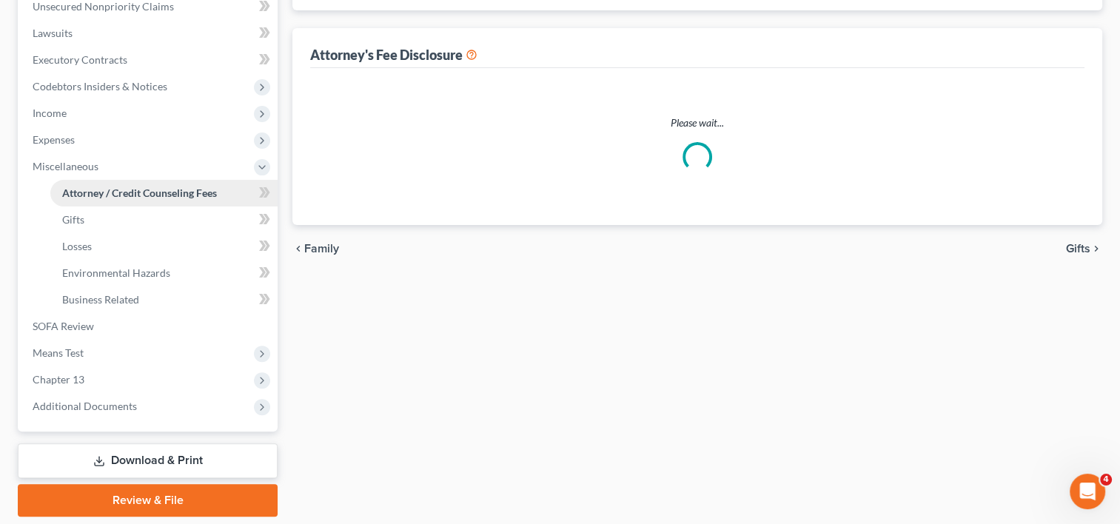
scroll to position [201, 0]
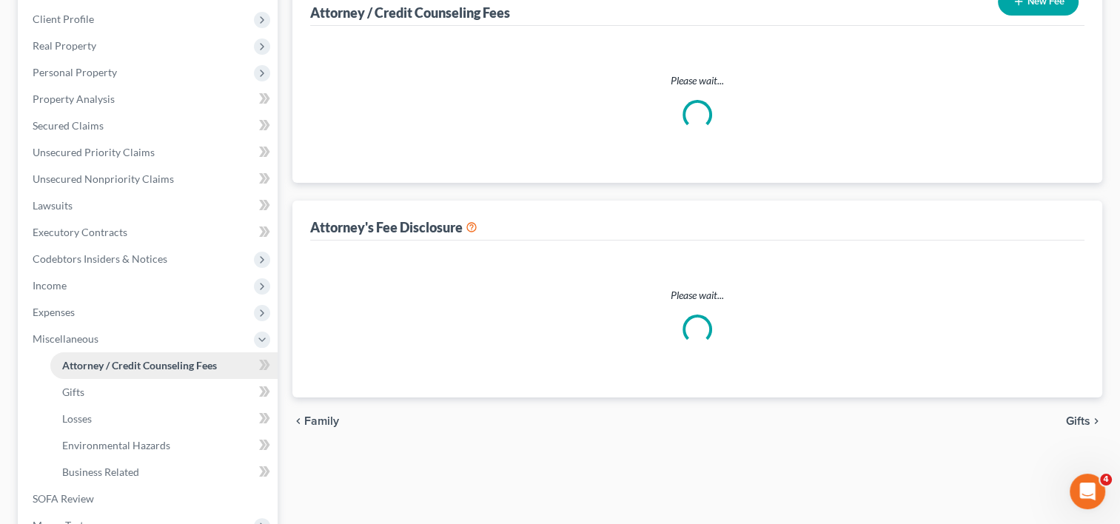
select select "0"
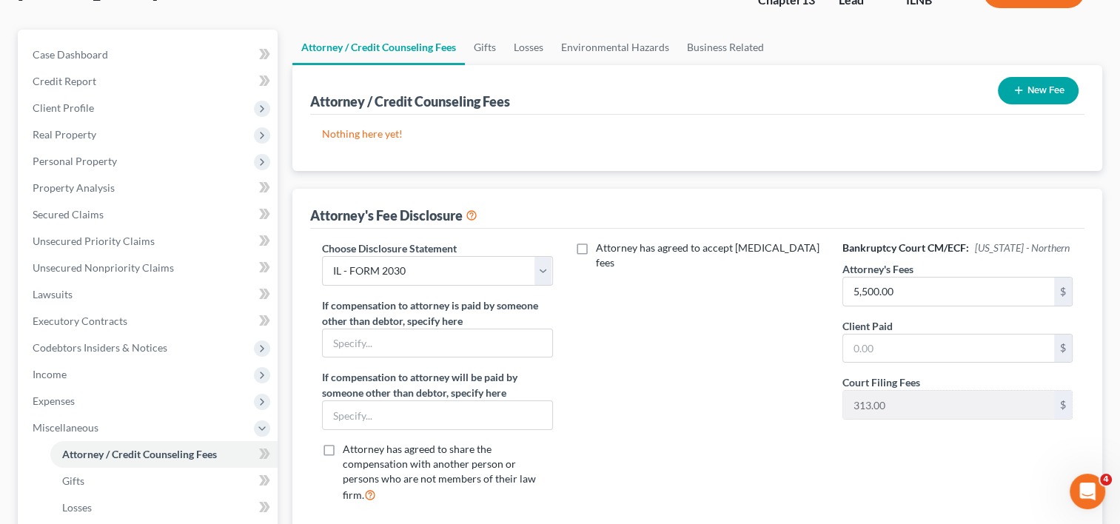
scroll to position [148, 0]
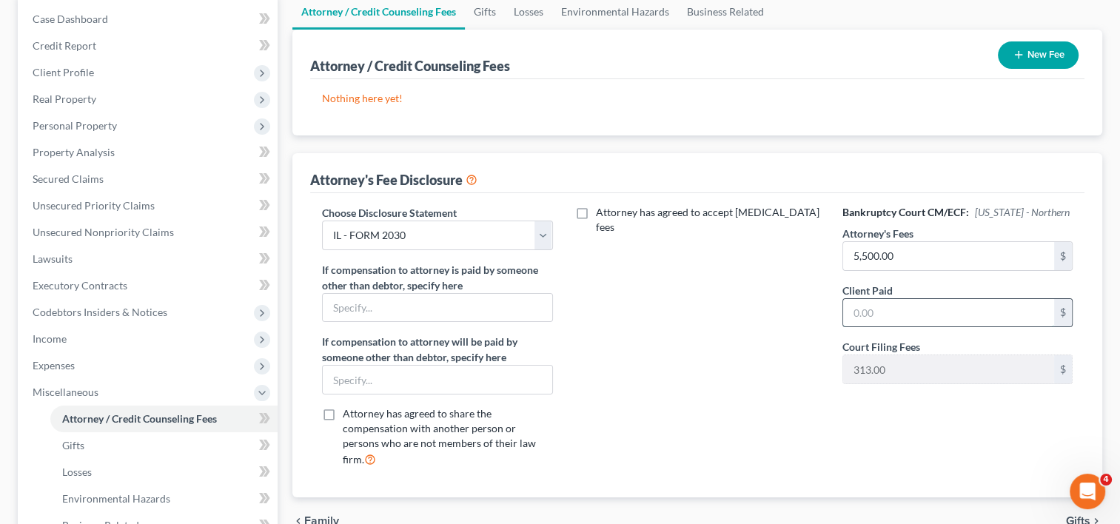
click at [900, 311] on input "text" at bounding box center [948, 313] width 211 height 28
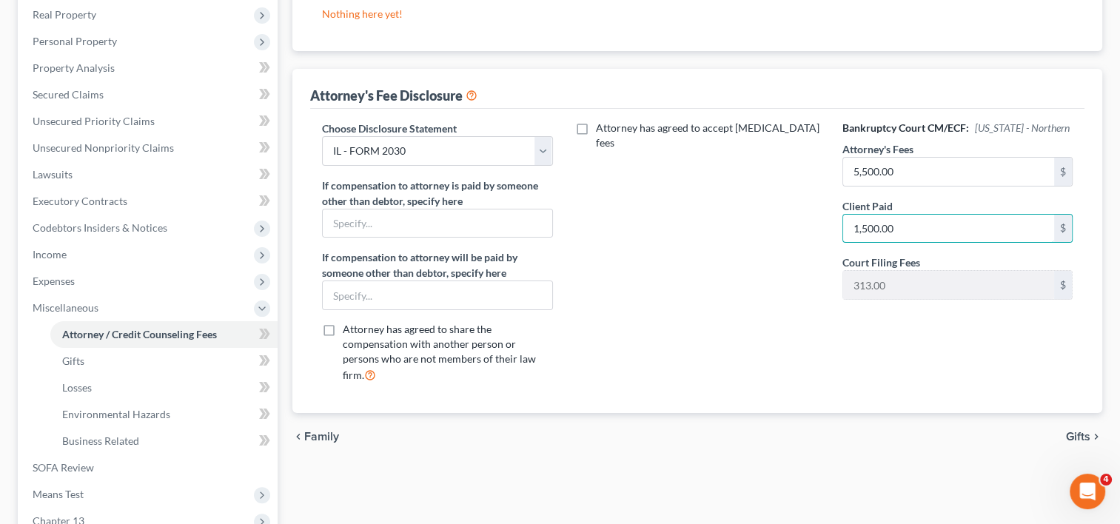
scroll to position [296, 0]
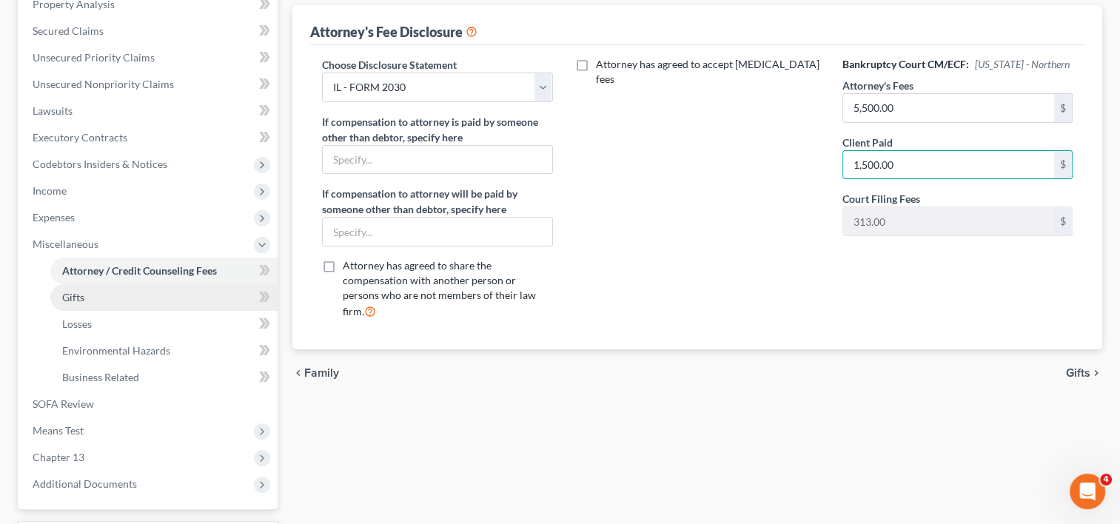
type input "1,500.00"
click at [110, 293] on link "Gifts" at bounding box center [163, 297] width 227 height 27
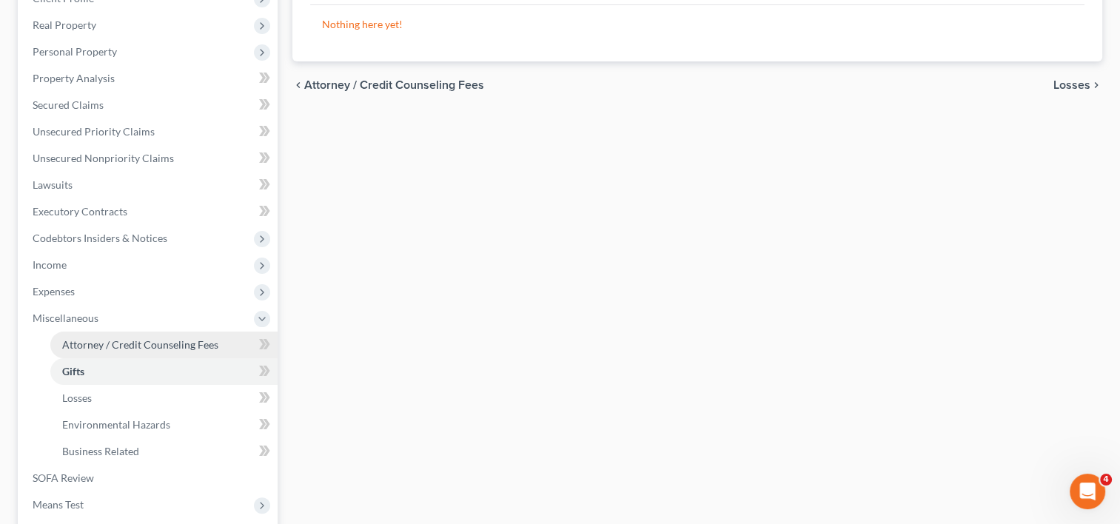
click at [101, 350] on link "Attorney / Credit Counseling Fees" at bounding box center [163, 345] width 227 height 27
select select "0"
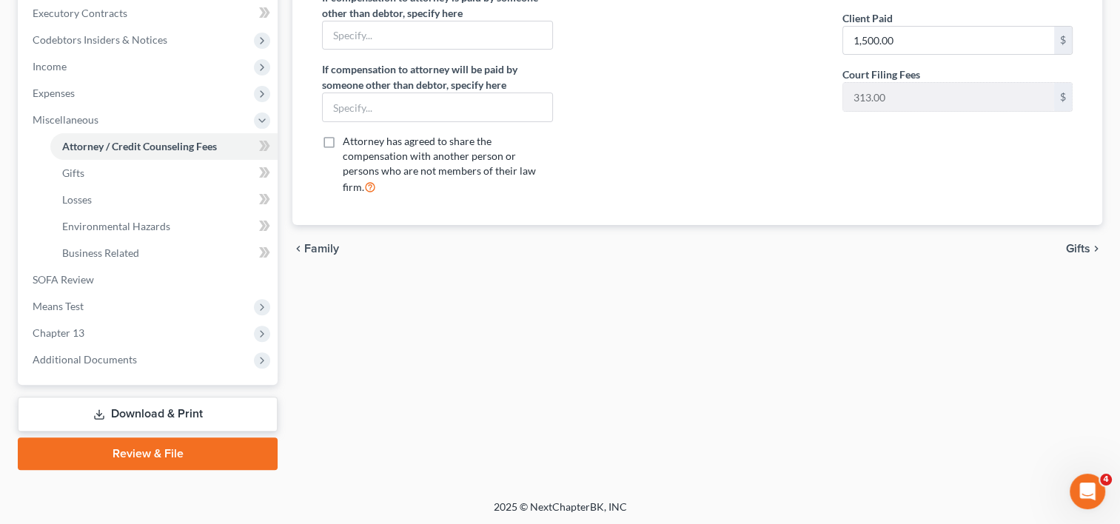
scroll to position [421, 0]
click at [161, 414] on link "Download & Print" at bounding box center [148, 413] width 260 height 35
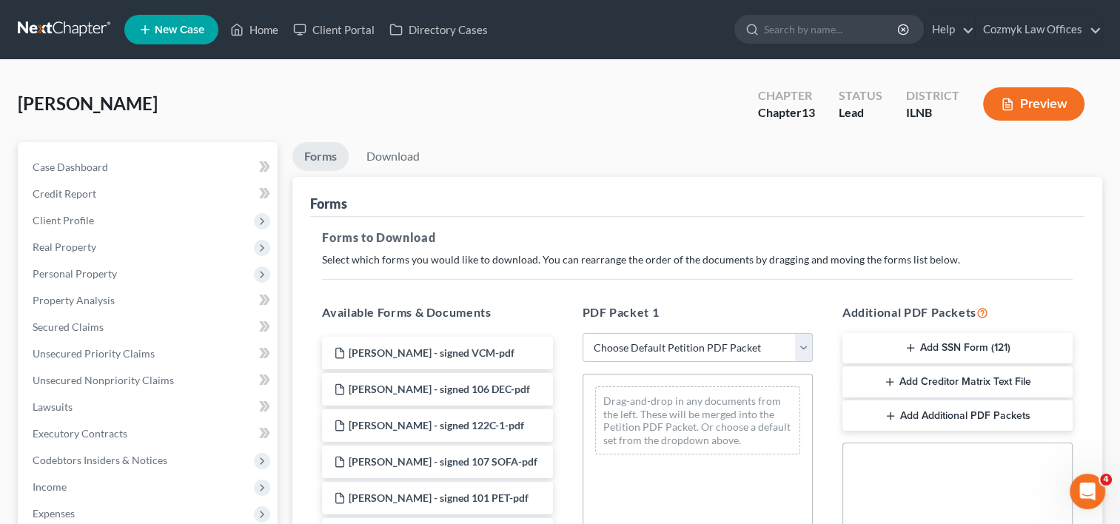
click at [800, 345] on select "Choose Default Petition PDF Packet Complete Bankruptcy Petition (all forms and …" at bounding box center [698, 348] width 230 height 30
select select "1"
click at [588, 333] on select "Choose Default Petition PDF Packet Complete Bankruptcy Petition (all forms and …" at bounding box center [698, 348] width 230 height 30
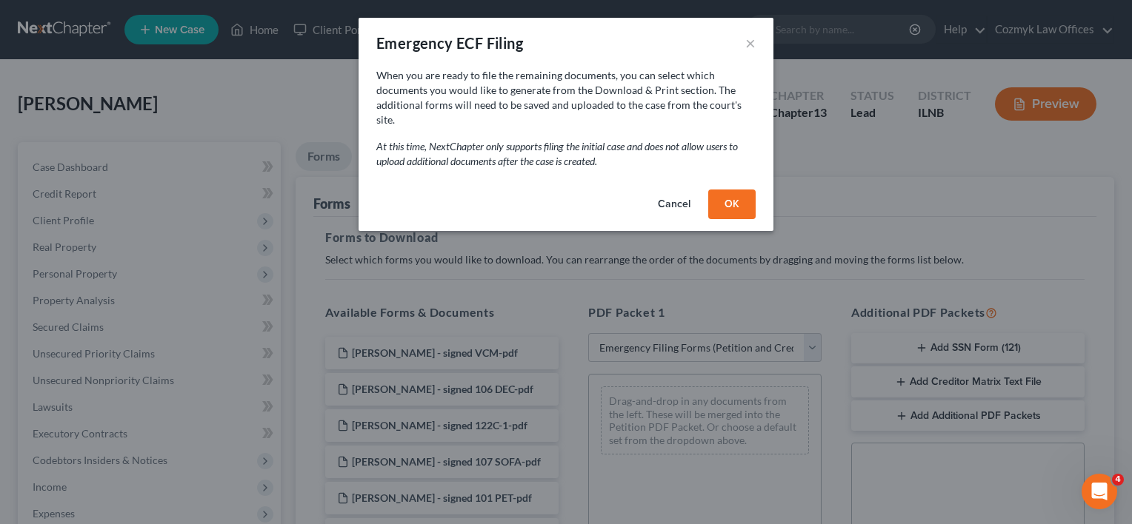
click at [724, 198] on button "OK" at bounding box center [731, 205] width 47 height 30
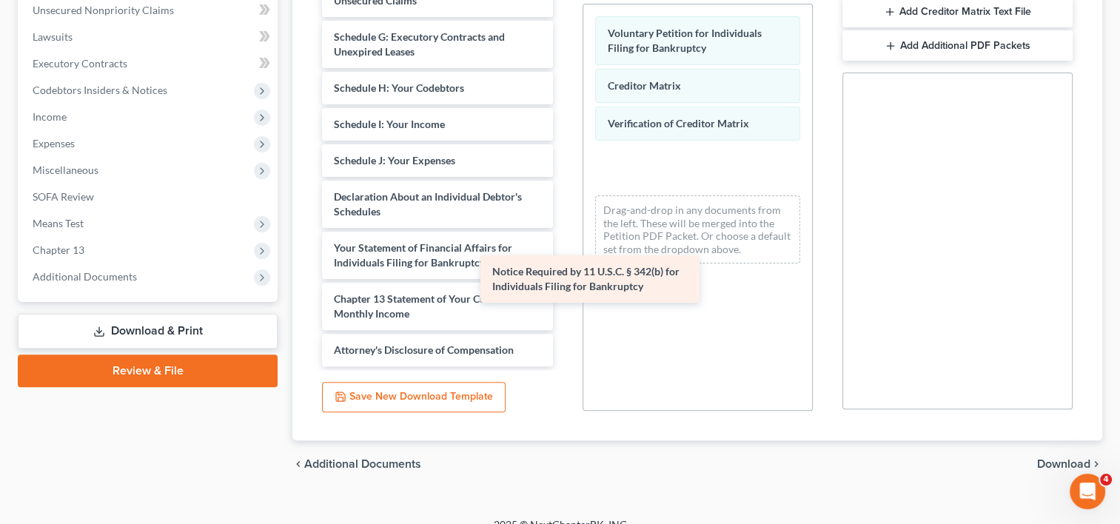
scroll to position [463, 0]
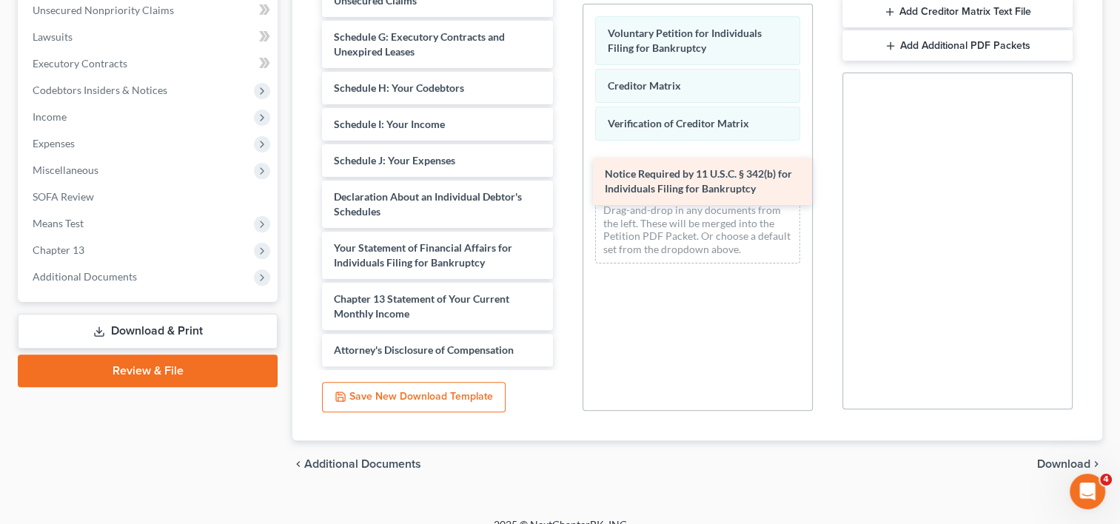
drag, startPoint x: 464, startPoint y: 302, endPoint x: 732, endPoint y: 170, distance: 299.7
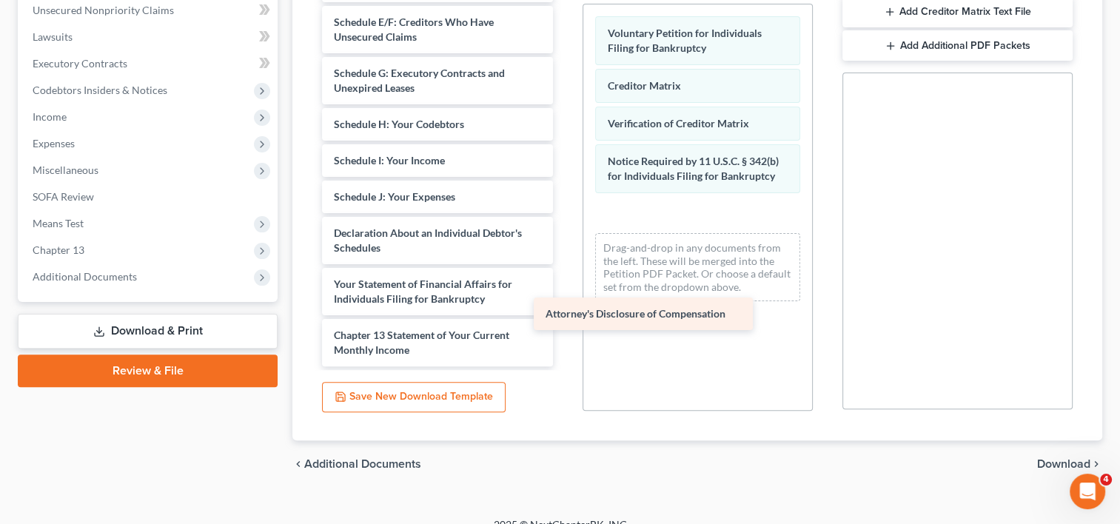
scroll to position [427, 0]
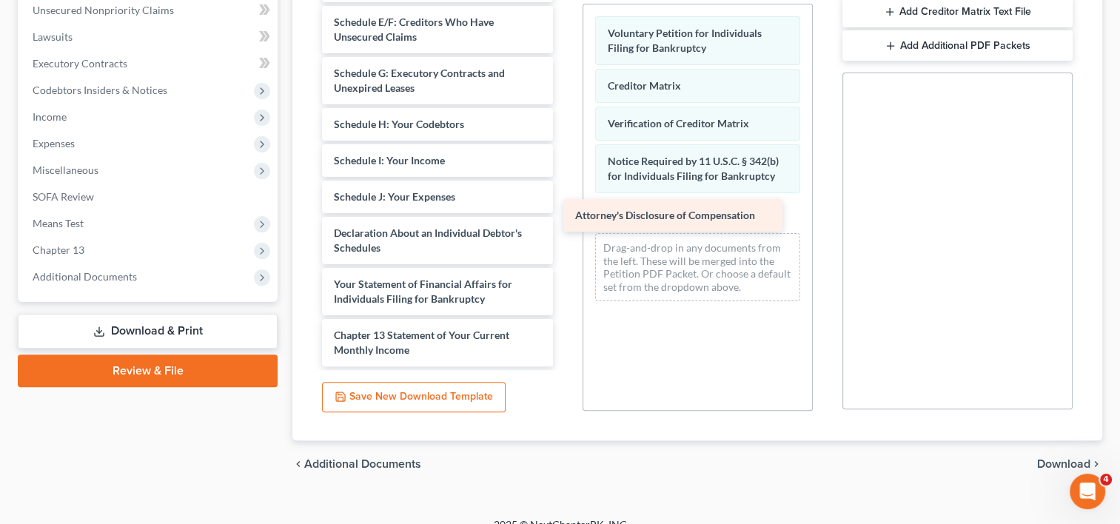
drag, startPoint x: 463, startPoint y: 349, endPoint x: 704, endPoint y: 213, distance: 276.8
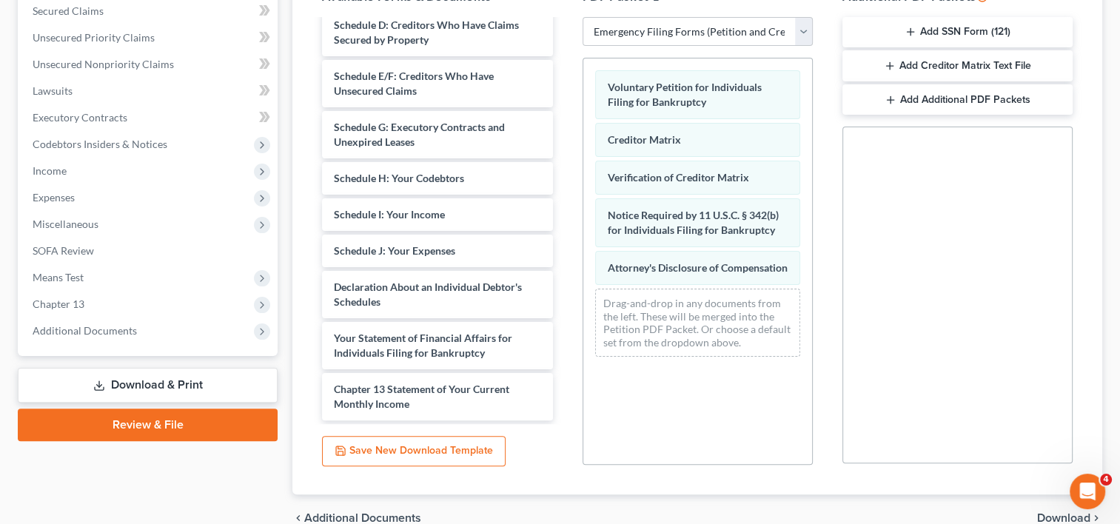
scroll to position [389, 0]
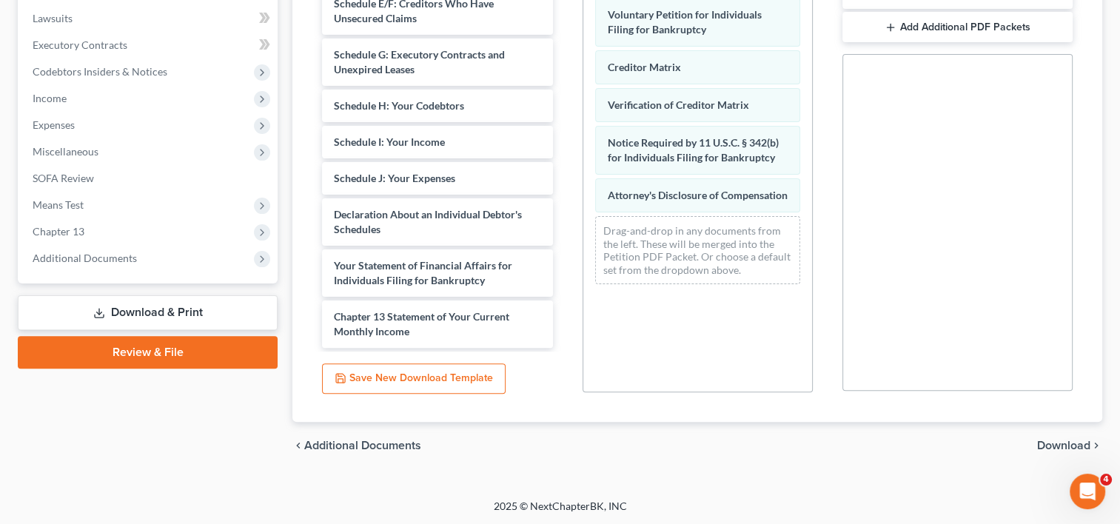
click at [1079, 440] on span "Download" at bounding box center [1063, 446] width 53 height 12
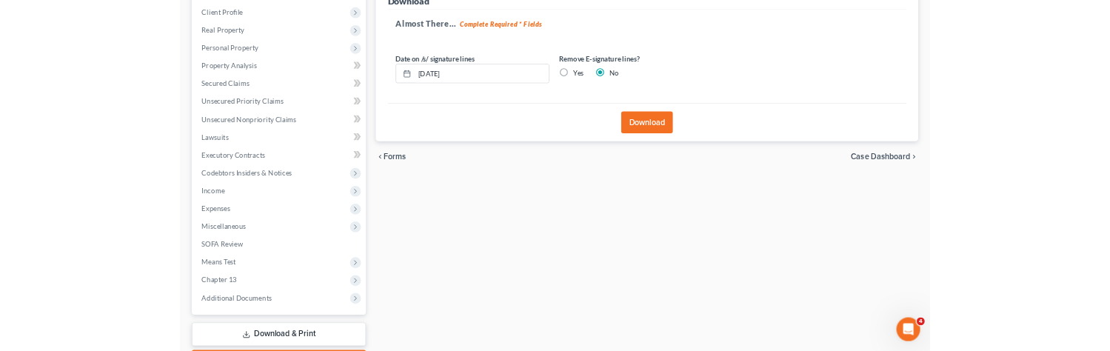
scroll to position [140, 0]
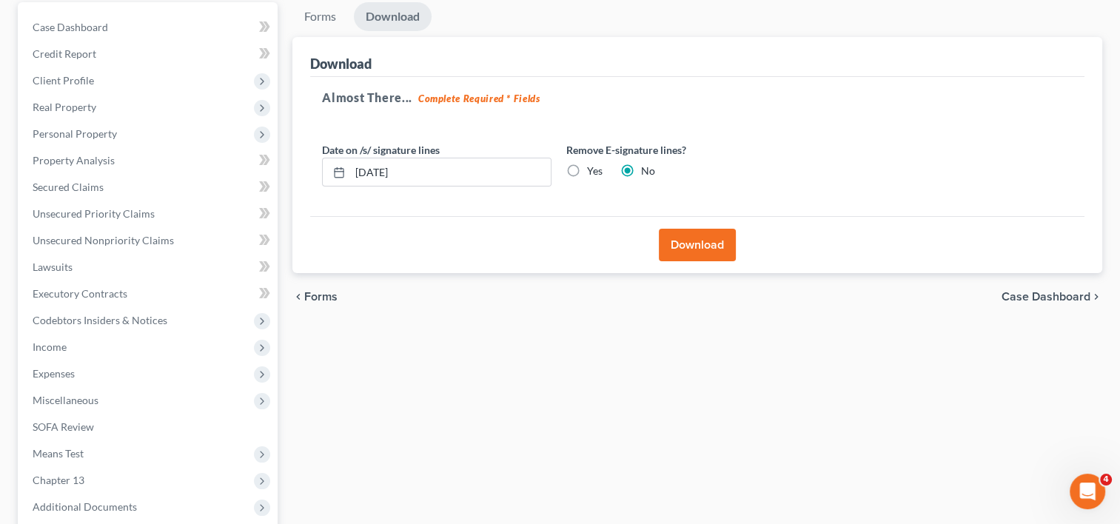
click at [685, 253] on button "Download" at bounding box center [697, 245] width 77 height 33
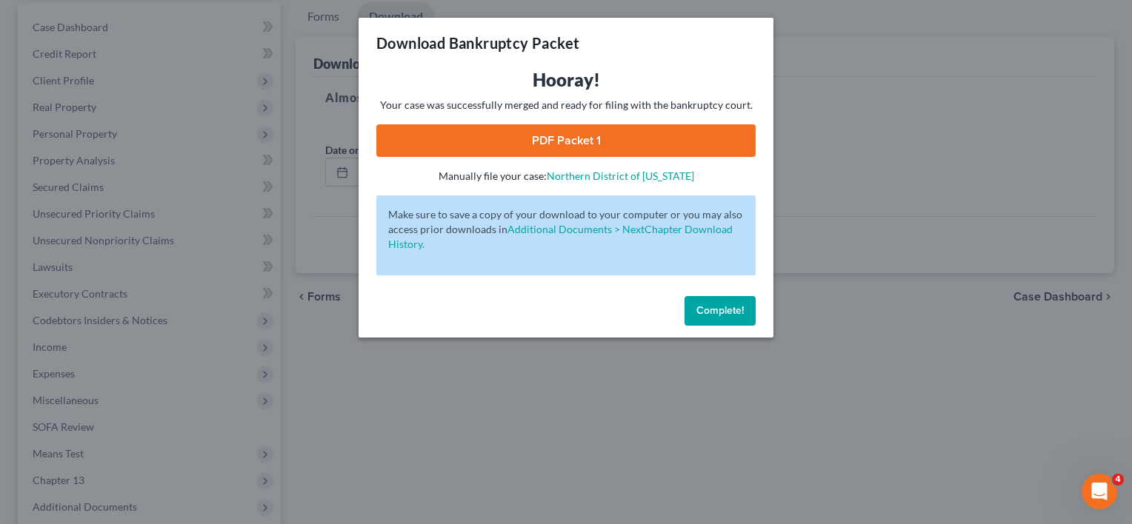
click at [524, 145] on link "PDF Packet 1" at bounding box center [565, 140] width 379 height 33
click at [735, 311] on span "Complete!" at bounding box center [719, 310] width 47 height 13
